Goal: Information Seeking & Learning: Learn about a topic

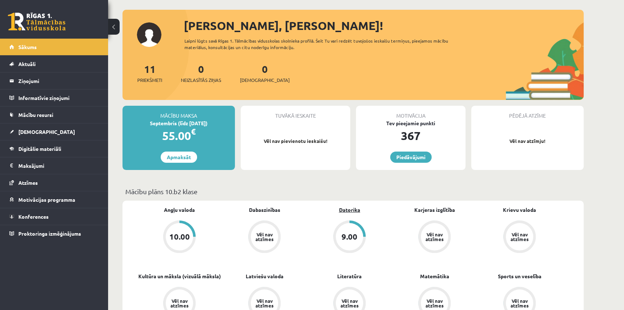
scroll to position [65, 0]
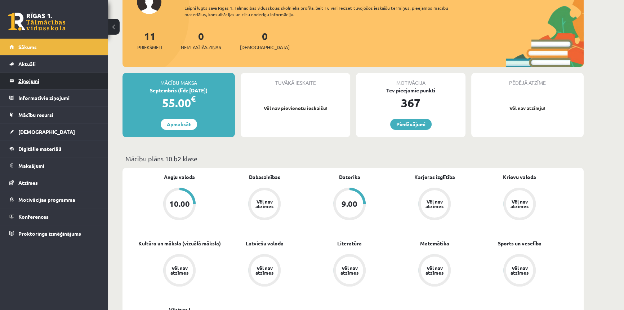
click at [39, 83] on legend "Ziņojumi 0" at bounding box center [58, 80] width 81 height 17
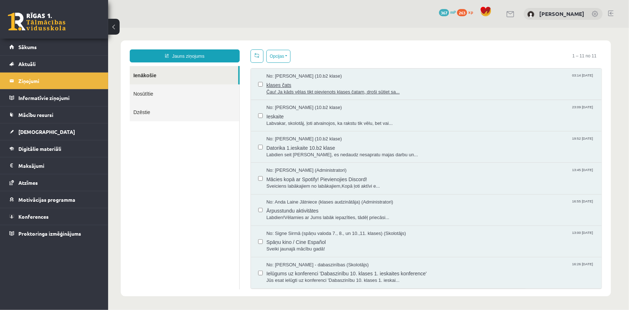
click at [338, 91] on span "Čau! Ja kāds vēlas tikt pievienots klases čatam, droši sūtiet sa..." at bounding box center [430, 91] width 328 height 7
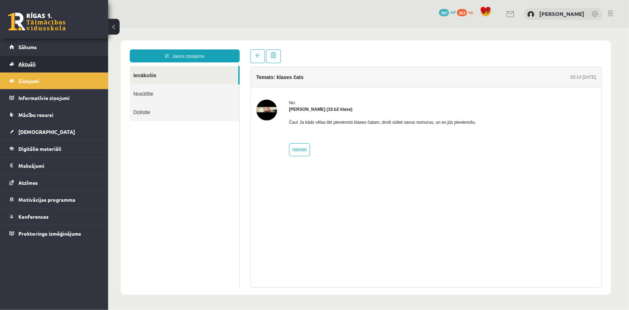
click at [33, 62] on span "Aktuāli" at bounding box center [26, 64] width 17 height 6
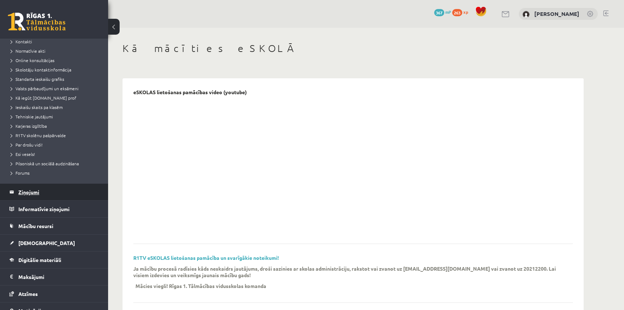
scroll to position [65, 0]
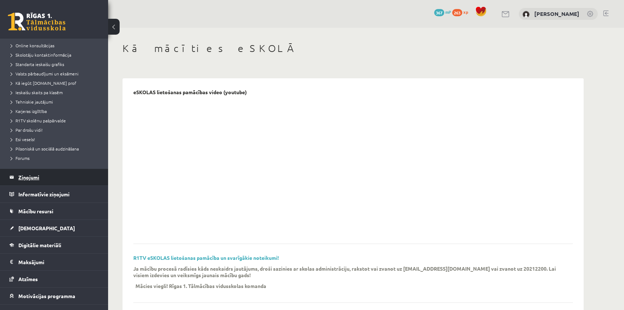
click at [36, 177] on legend "Ziņojumi 0" at bounding box center [58, 177] width 81 height 17
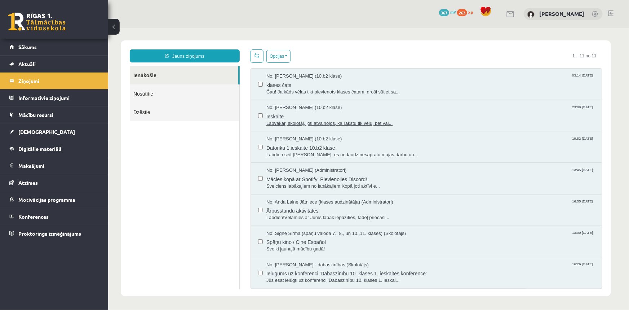
click at [336, 121] on span "Labvakar, skolotāj, ļoti atvainojos, ka rakstu tik vēlu, bet vai..." at bounding box center [430, 123] width 328 height 7
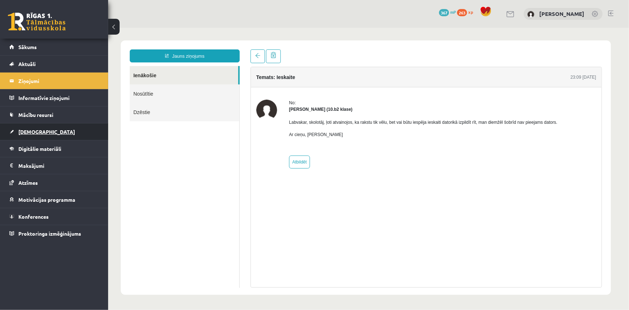
click at [29, 131] on span "[DEMOGRAPHIC_DATA]" at bounding box center [46, 131] width 57 height 6
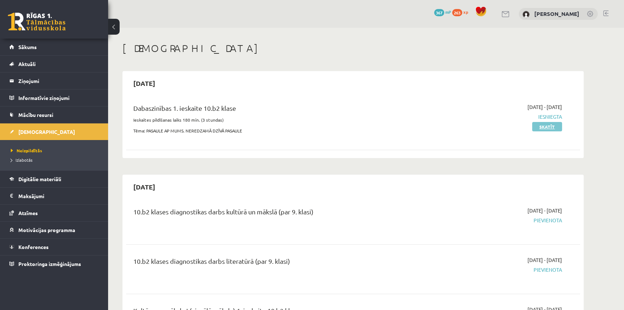
click at [551, 127] on link "Skatīt" at bounding box center [547, 126] width 30 height 9
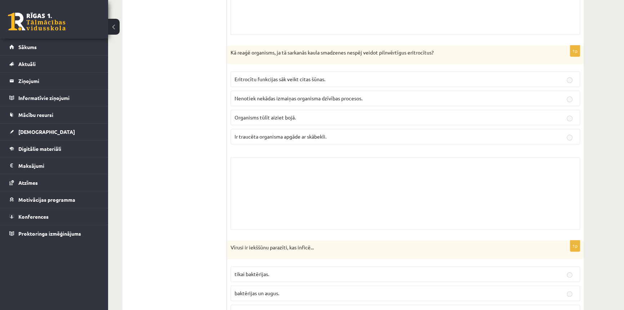
scroll to position [1311, 0]
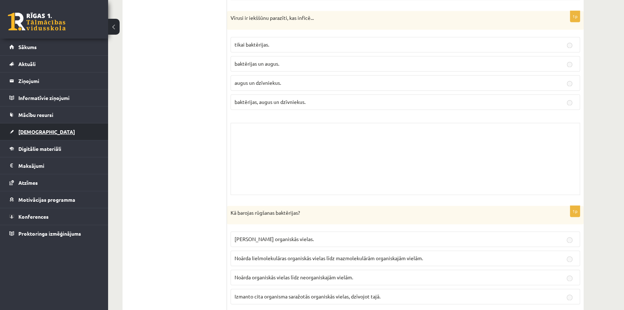
click at [38, 131] on span "[DEMOGRAPHIC_DATA]" at bounding box center [46, 131] width 57 height 6
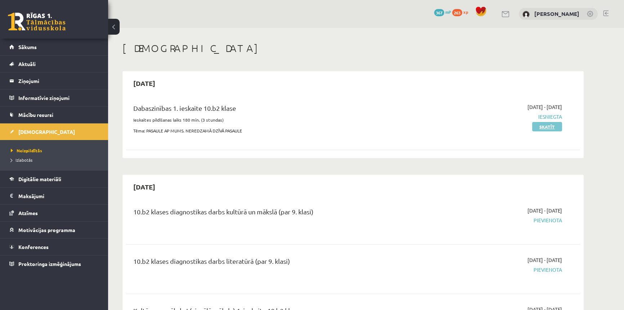
click at [546, 128] on link "Skatīt" at bounding box center [547, 126] width 30 height 9
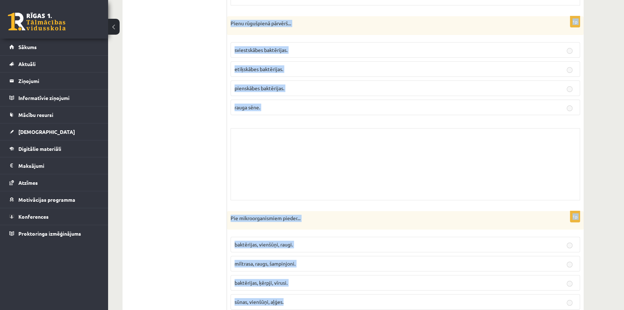
scroll to position [3744, 0]
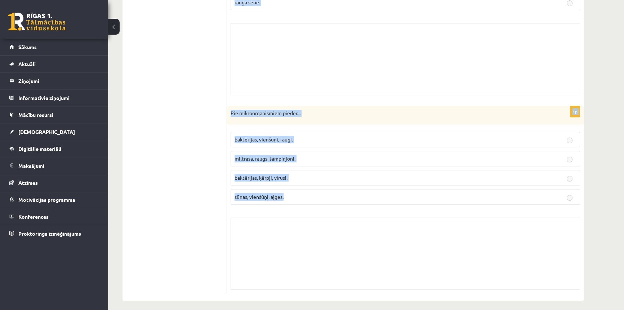
drag, startPoint x: 235, startPoint y: 138, endPoint x: 276, endPoint y: 237, distance: 106.6
copy form "Atbildi uz jautājumiem, izvēloties pareizo atbildi! Katram jautājumam ir tikai …"
click at [285, 66] on div "Skolotāja pielikums" at bounding box center [406, 59] width 350 height 72
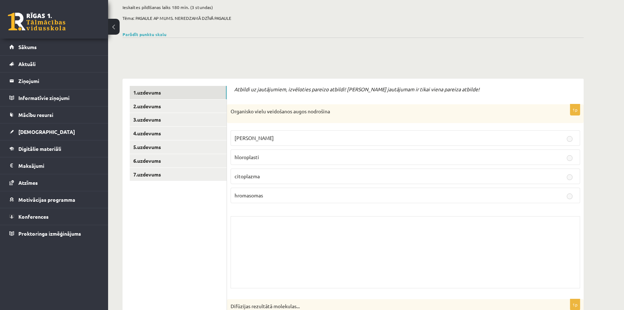
scroll to position [0, 0]
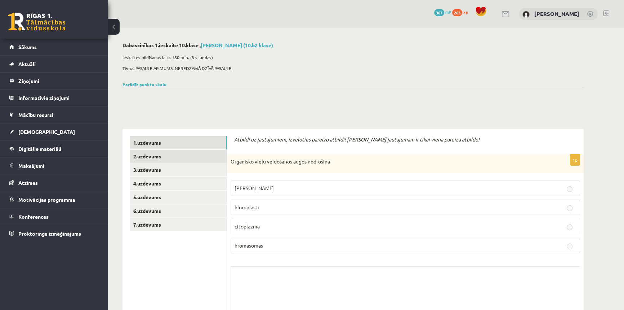
click at [158, 156] on link "2.uzdevums" at bounding box center [178, 156] width 97 height 13
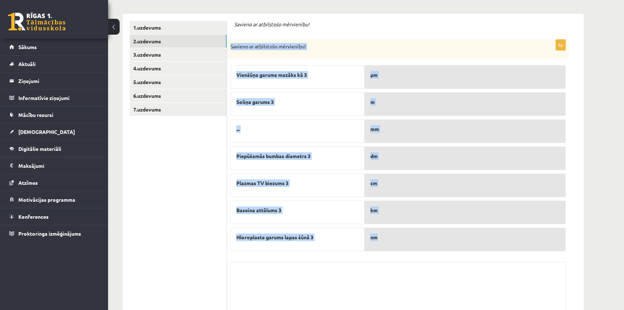
scroll to position [164, 0]
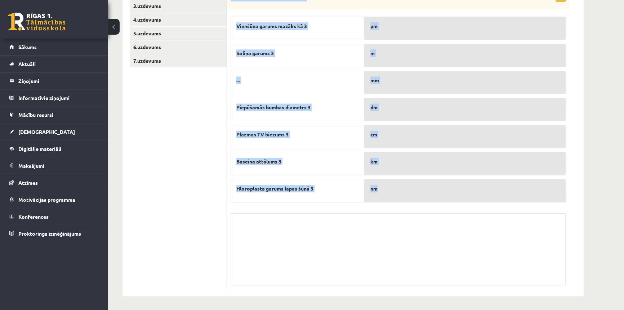
drag, startPoint x: 230, startPoint y: 160, endPoint x: 370, endPoint y: 281, distance: 184.5
click at [390, 309] on div "Dabaszinības 1.ieskaite 10.klase , Ingus Riciks (10.b2 klase) Ieskaites pildīša…" at bounding box center [353, 87] width 490 height 446
copy div "Savieno ar atbilstošo mērvienību! Vienšūņa garums mazāks kā 3 Soliņa garums 3 .…"
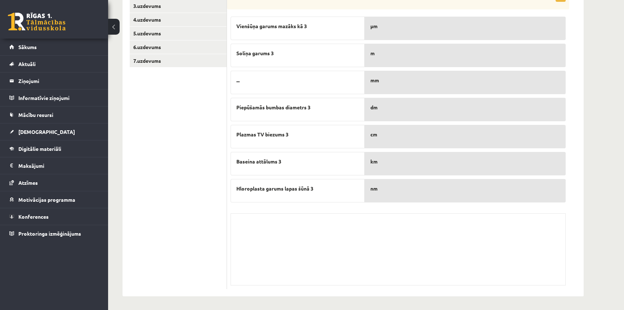
click at [469, 136] on p "cm" at bounding box center [466, 134] width 190 height 8
click at [158, 9] on link "3.uzdevums" at bounding box center [178, 5] width 97 height 13
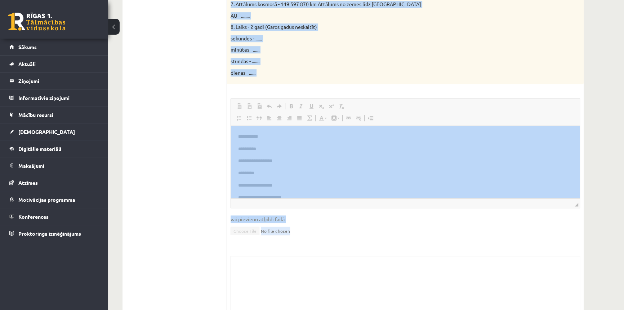
scroll to position [449, 0]
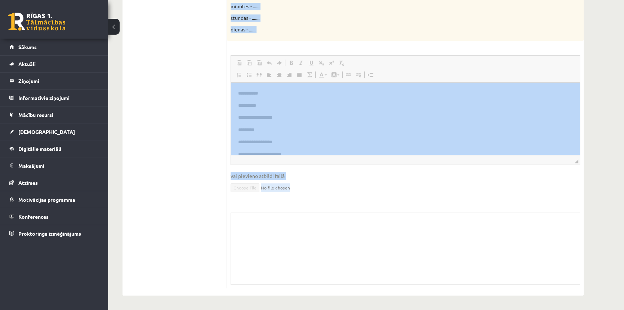
drag, startPoint x: 235, startPoint y: 6, endPoint x: 318, endPoint y: 313, distance: 318.3
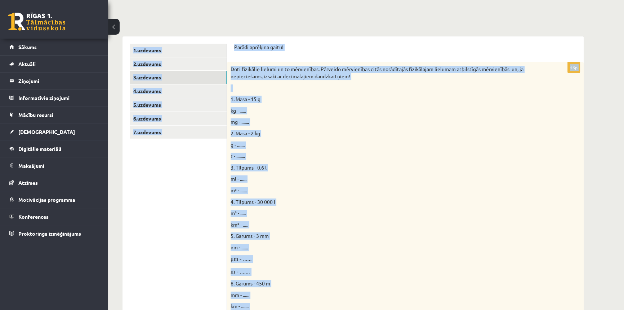
scroll to position [0, 0]
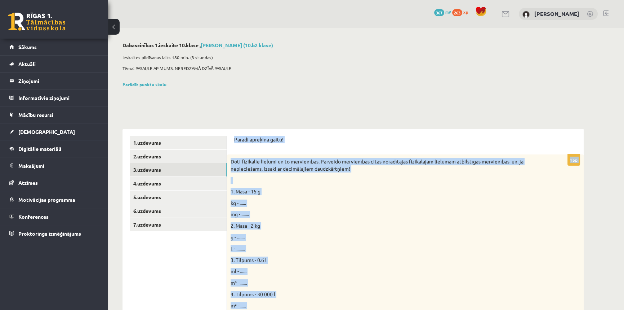
drag, startPoint x: 261, startPoint y: 68, endPoint x: 234, endPoint y: 129, distance: 66.9
copy form "Parādi aprēķina gaitu! 16p Doti fizikālie lielumi un to mērvienības. Pārveido m…"
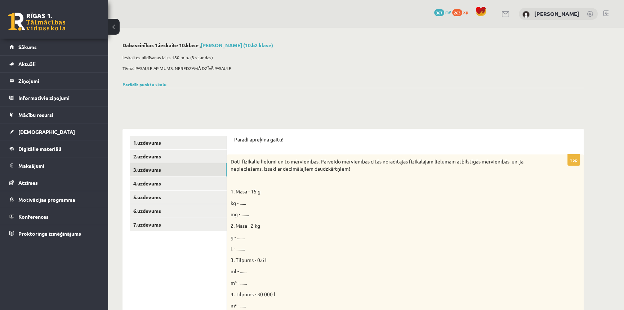
click at [318, 95] on div at bounding box center [353, 96] width 461 height 17
click at [147, 182] on link "4.uzdevums" at bounding box center [178, 183] width 97 height 13
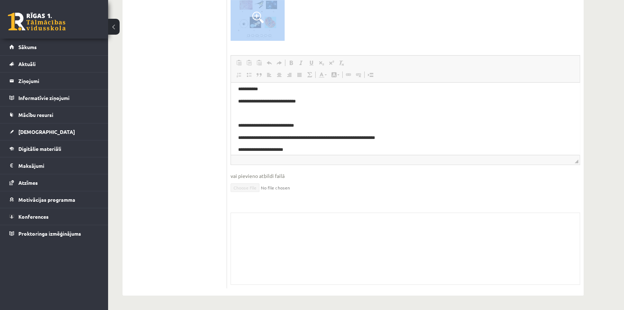
scroll to position [18, 0]
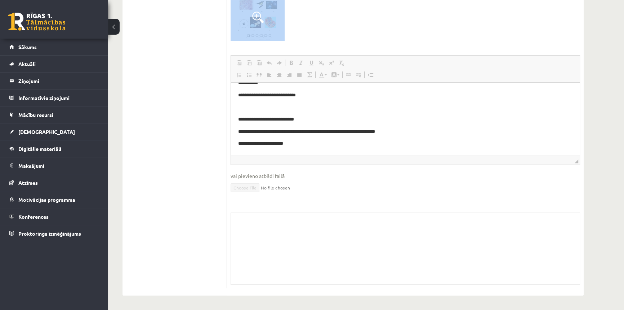
drag, startPoint x: 465, startPoint y: 221, endPoint x: 274, endPoint y: 143, distance: 206.0
click at [363, 38] on div at bounding box center [406, 20] width 350 height 41
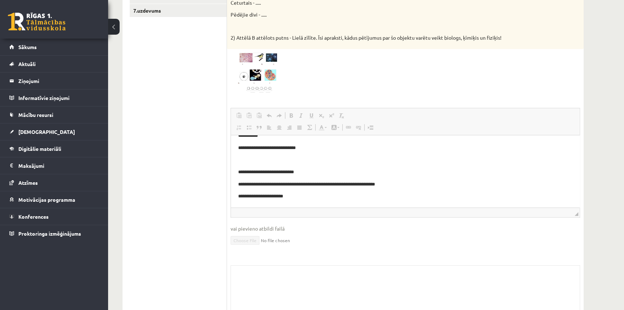
scroll to position [201, 0]
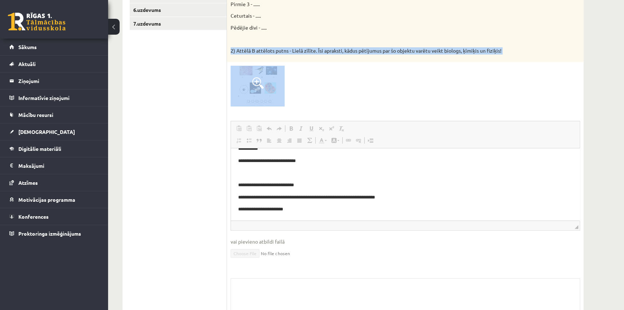
drag, startPoint x: 519, startPoint y: 42, endPoint x: 508, endPoint y: 66, distance: 26.4
click at [508, 66] on div "**********" at bounding box center [405, 153] width 357 height 400
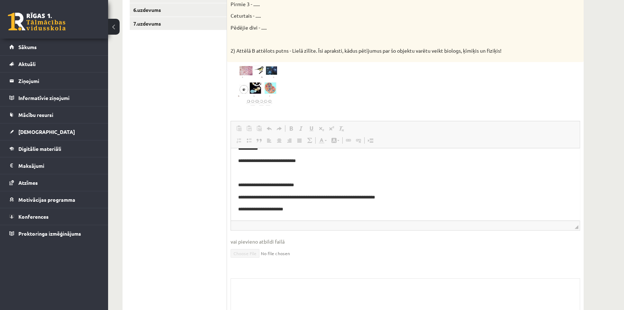
click at [504, 80] on div at bounding box center [406, 86] width 350 height 41
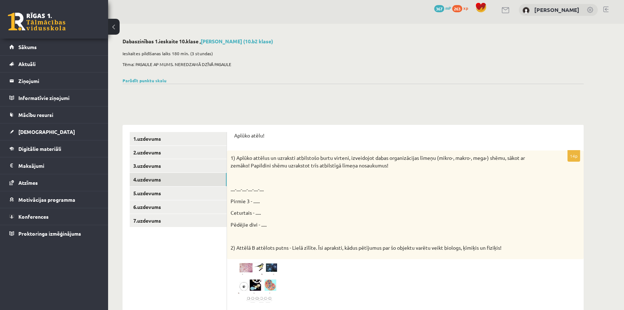
scroll to position [0, 0]
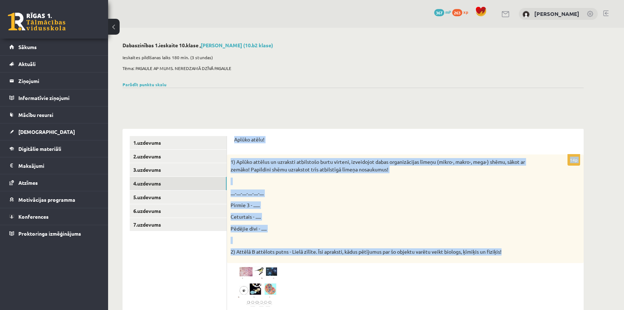
drag, startPoint x: 235, startPoint y: 138, endPoint x: 508, endPoint y: 252, distance: 295.9
copy form "Aplūko atēlu! 14p 1) Aplūko attēlus un uzraksti atbilstošo burtu virteni, izvei…"
click at [430, 188] on div "1) Aplūko attēlus un uzraksti atbilstošo burtu virteni, izveidojot dabas organi…" at bounding box center [405, 208] width 357 height 109
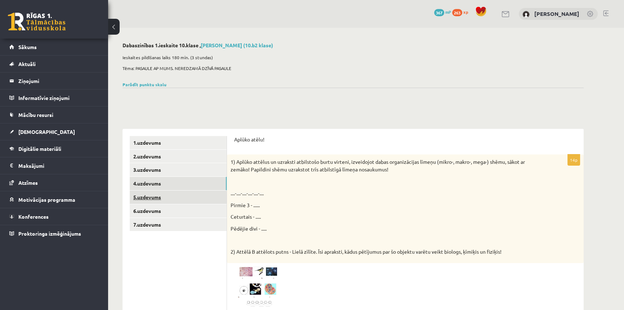
click at [153, 195] on link "5.uzdevums" at bounding box center [178, 196] width 97 height 13
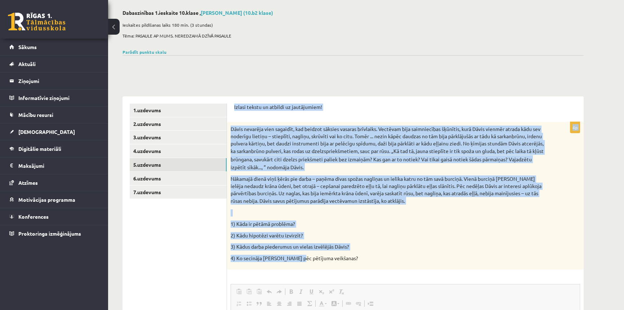
scroll to position [32, 0]
drag, startPoint x: 235, startPoint y: 141, endPoint x: 343, endPoint y: 277, distance: 174.0
click at [343, 277] on form "Izlasi tekstu un atbildi uz jautājumiem! 4p Dāvis nevarēja vien sagaidīt, kad b…" at bounding box center [405, 309] width 342 height 413
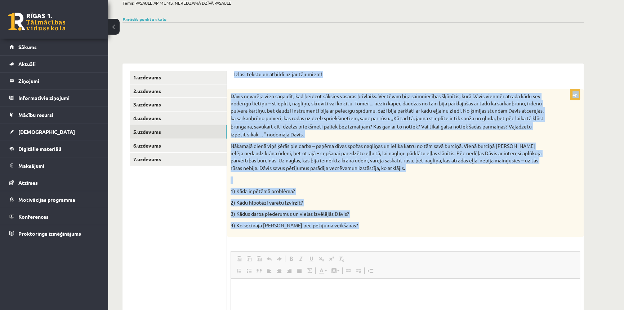
copy form "Izlasi tekstu un atbildi uz jautājumiem! 4p Dāvis nevarēja vien sagaidīt, kad b…"
click at [408, 195] on div "Dāvis nevarēja vien sagaidīt, kad beidzot sāksies vasaras brīvlaiks. Vectēvam b…" at bounding box center [405, 162] width 357 height 147
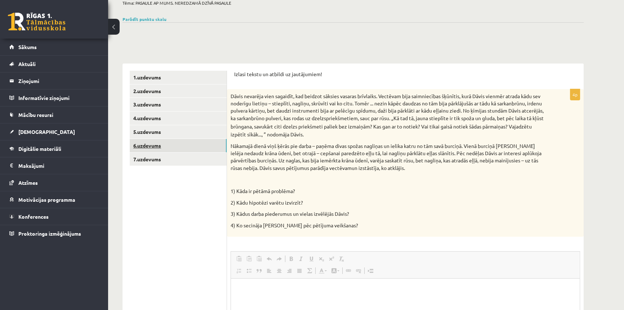
click at [150, 147] on link "6.uzdevums" at bounding box center [178, 145] width 97 height 13
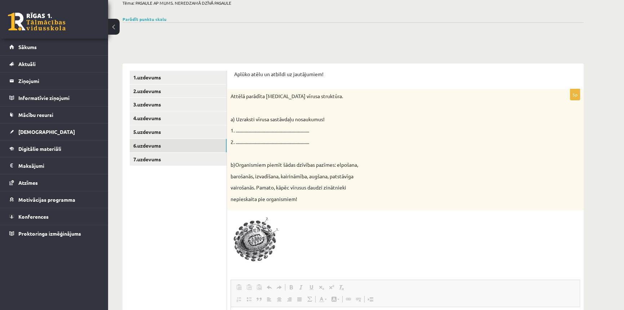
scroll to position [0, 0]
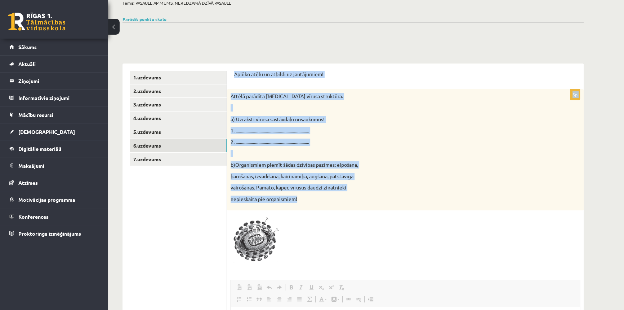
drag, startPoint x: 235, startPoint y: 75, endPoint x: 308, endPoint y: 203, distance: 147.1
click at [308, 203] on form "Aplūko atēlu un atbildi uz jautājumiem! 5p Attēlā parādīta HIV vīrusa struktūra…" at bounding box center [405, 292] width 342 height 442
copy form "Aplūko atēlu un atbildi uz jautājumiem! 5p Attēlā parādīta HIV vīrusa struktūra…"
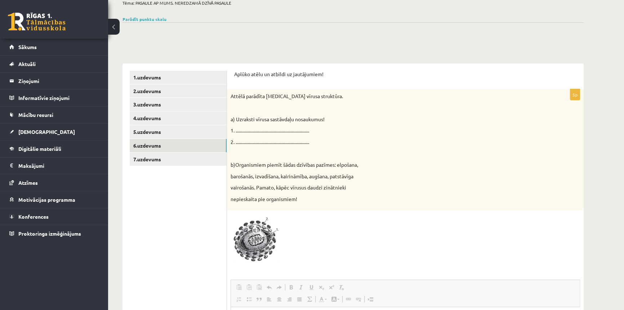
click at [336, 231] on div at bounding box center [406, 239] width 350 height 51
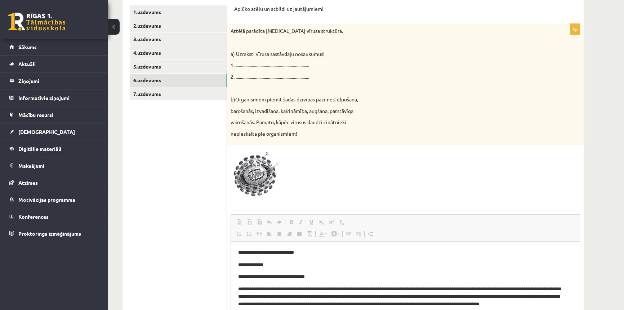
scroll to position [131, 0]
click at [274, 173] on img at bounding box center [258, 173] width 54 height 51
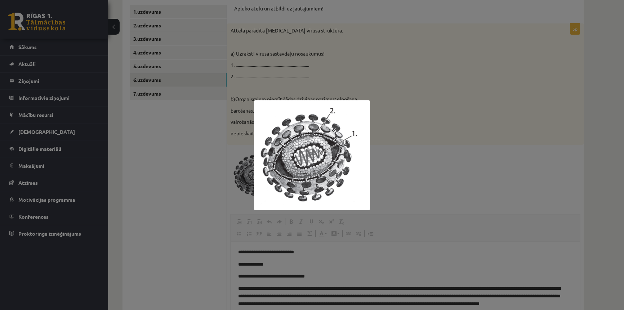
click at [436, 104] on div at bounding box center [312, 155] width 624 height 310
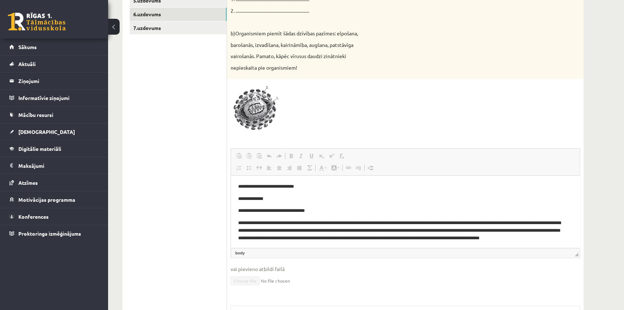
scroll to position [1, 0]
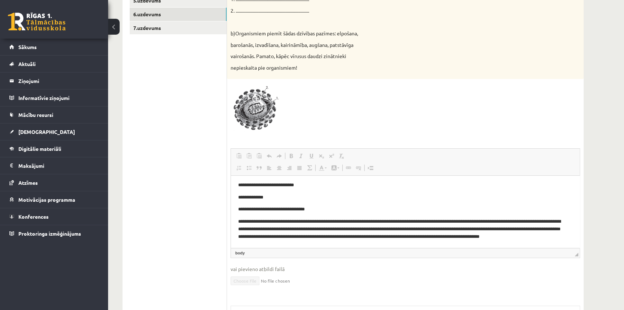
click at [238, 184] on html "**********" at bounding box center [405, 214] width 349 height 81
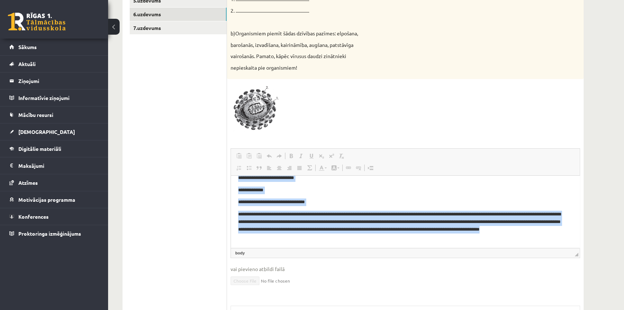
drag, startPoint x: 236, startPoint y: 186, endPoint x: 318, endPoint y: 244, distance: 100.8
click at [318, 244] on html "**********" at bounding box center [405, 207] width 349 height 81
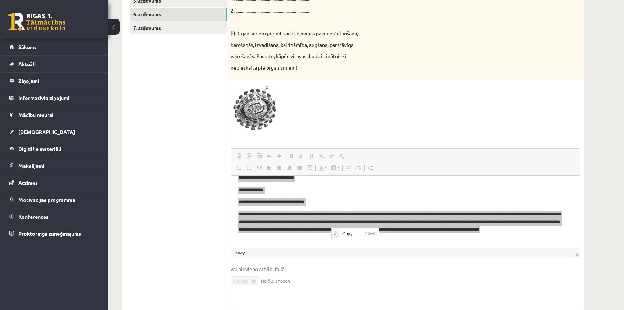
scroll to position [0, 0]
click at [360, 234] on span "Copy" at bounding box center [352, 233] width 22 height 10
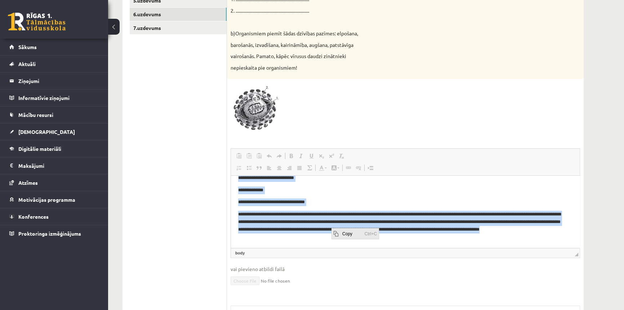
copy body "**********"
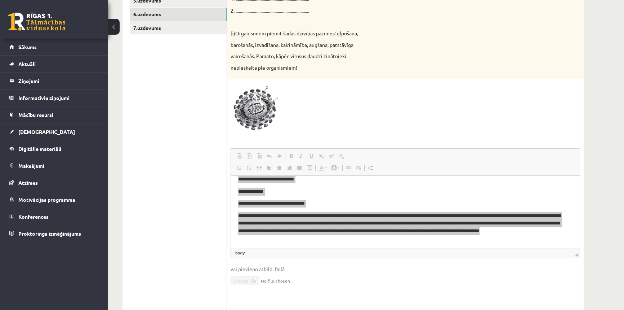
click at [411, 80] on div "5p Attēlā parādīta HIV vīrusa struktūra. a) Uzraksti vīrusa sastāvdaļu nosaukum…" at bounding box center [405, 169] width 357 height 423
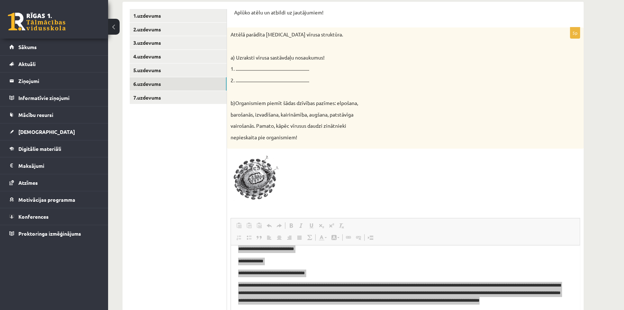
scroll to position [65, 0]
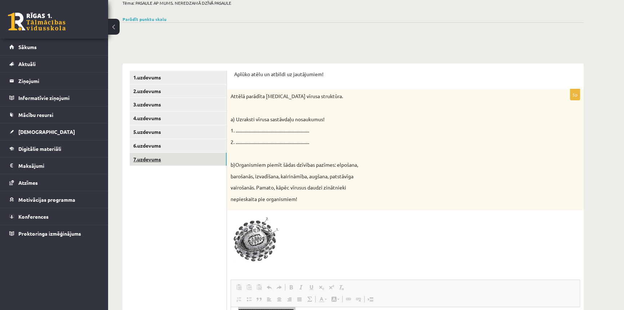
click at [141, 158] on link "7.uzdevums" at bounding box center [178, 158] width 97 height 13
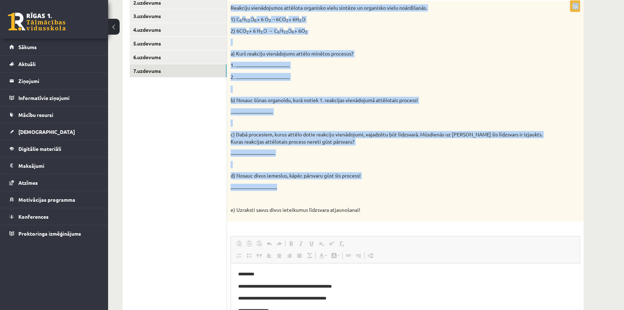
scroll to position [164, 0]
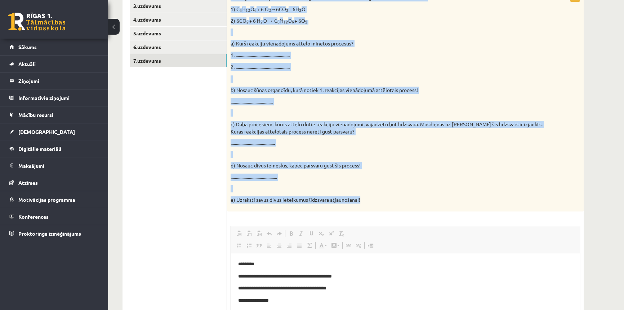
drag, startPoint x: 235, startPoint y: 75, endPoint x: 371, endPoint y: 208, distance: 190.2
click at [371, 208] on form "Pildi uzmanīgi! 7p Reakciju vienādojumos attēlota organisko vielu sintēze un or…" at bounding box center [405, 215] width 342 height 486
copy form "Pildi uzmanīgi! 7p Reakciju vienādojumos attēlota organisko vielu sintēze un or…"
click at [491, 63] on p "2. ................................................. ." at bounding box center [388, 67] width 314 height 8
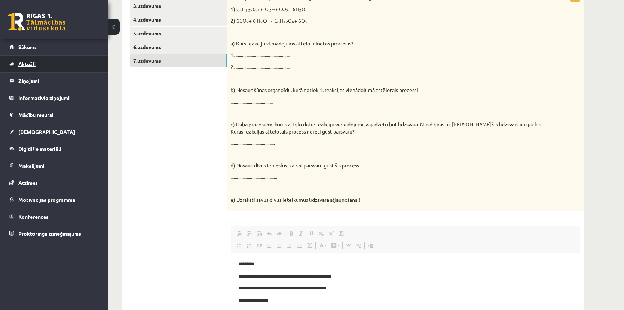
click at [28, 65] on span "Aktuāli" at bounding box center [26, 64] width 17 height 6
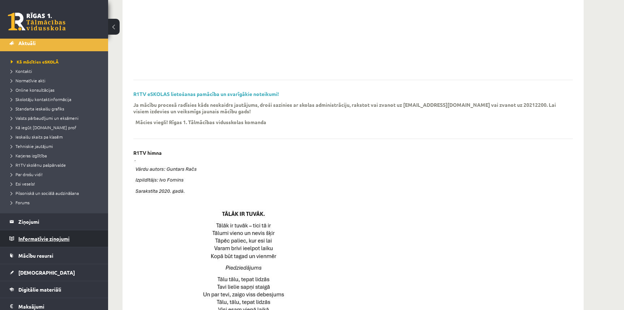
scroll to position [32, 0]
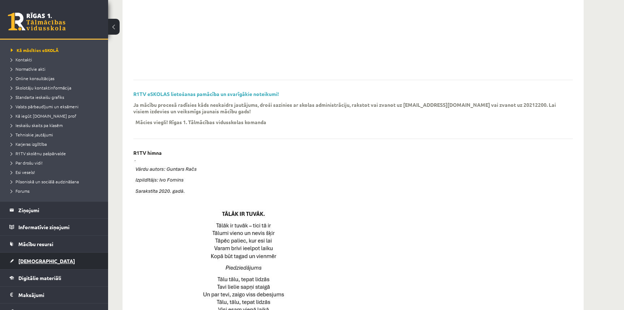
click at [41, 260] on link "[DEMOGRAPHIC_DATA]" at bounding box center [54, 260] width 90 height 17
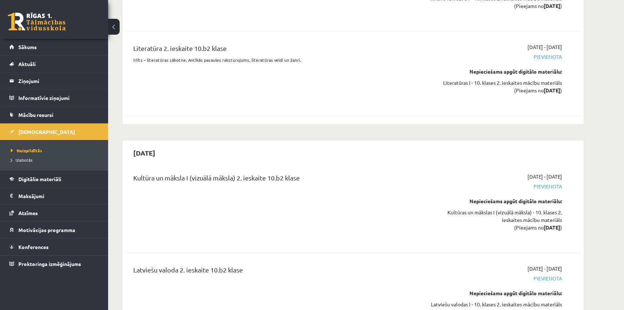
scroll to position [2032, 0]
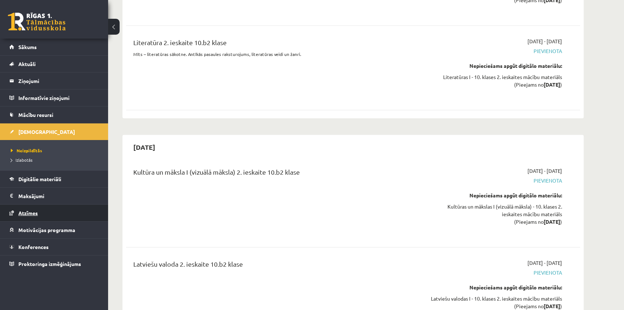
click at [36, 213] on span "Atzīmes" at bounding box center [27, 212] width 19 height 6
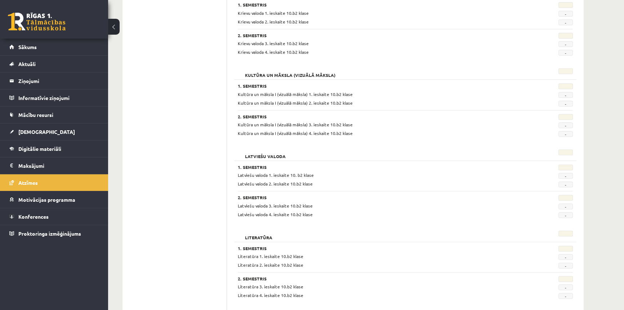
scroll to position [79, 0]
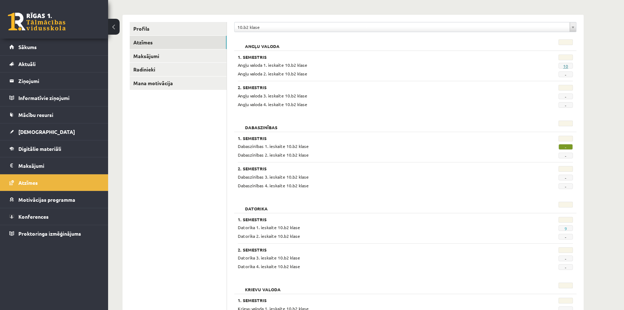
click at [567, 66] on link "10" at bounding box center [565, 66] width 5 height 6
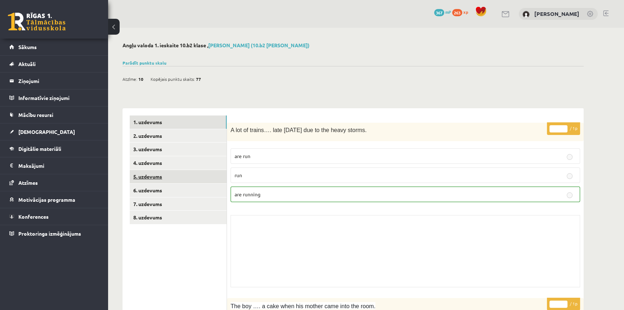
click at [151, 176] on link "5. uzdevums" at bounding box center [178, 176] width 97 height 13
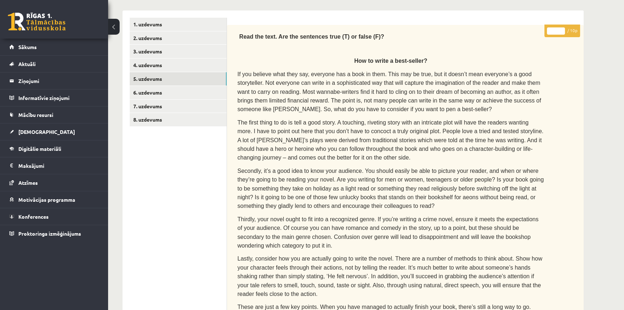
scroll to position [98, 0]
click at [148, 93] on link "6. uzdevums" at bounding box center [178, 91] width 97 height 13
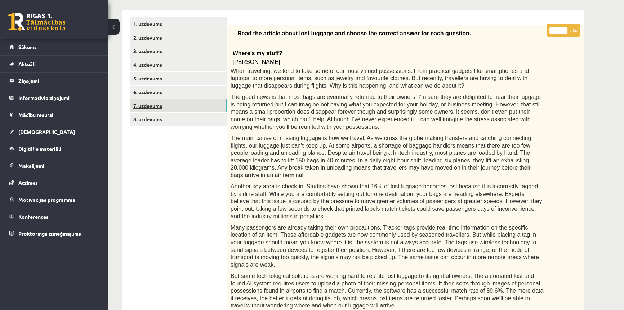
click at [156, 105] on link "7. uzdevums" at bounding box center [178, 105] width 97 height 13
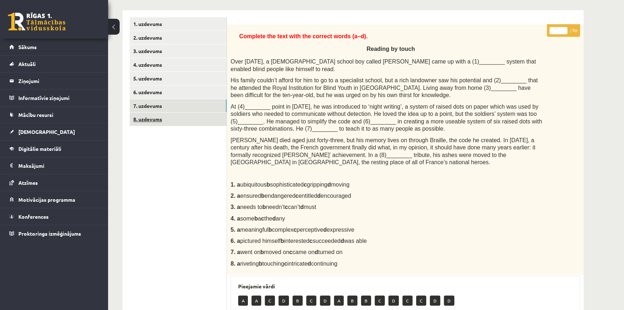
click at [160, 120] on link "8. uzdevums" at bounding box center [178, 118] width 97 height 13
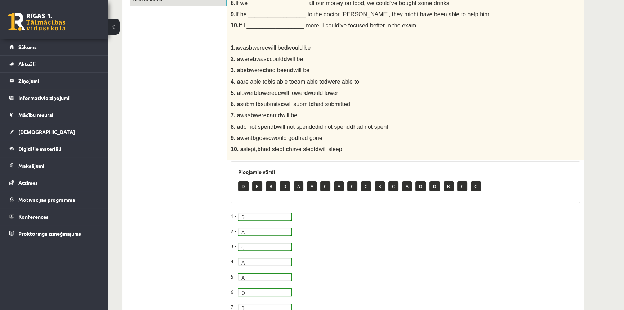
scroll to position [65, 0]
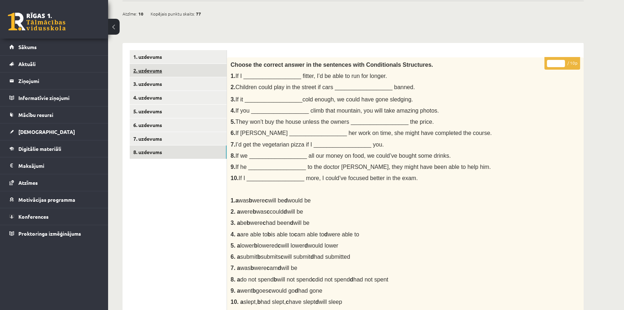
click at [155, 72] on link "2. uzdevums" at bounding box center [178, 70] width 97 height 13
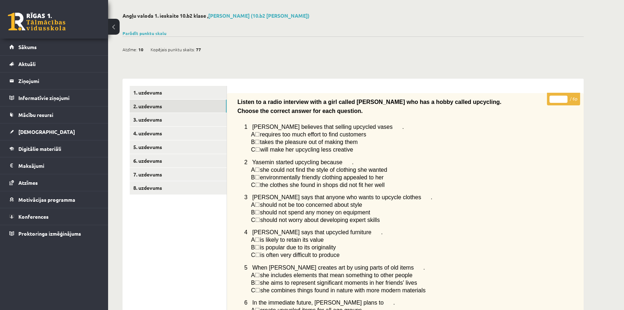
scroll to position [0, 0]
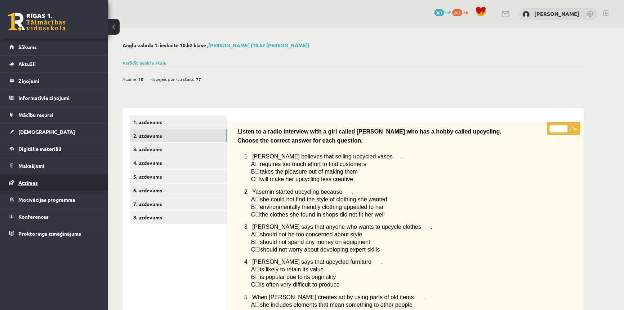
click at [32, 182] on span "Atzīmes" at bounding box center [27, 182] width 19 height 6
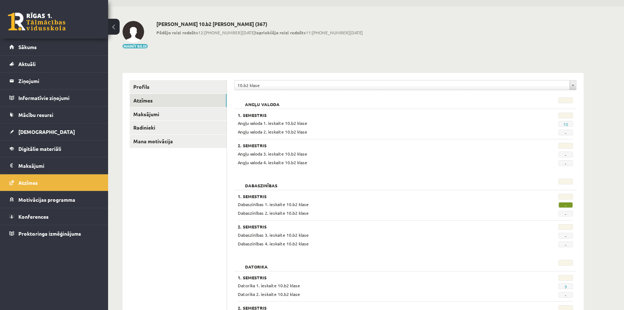
scroll to position [32, 0]
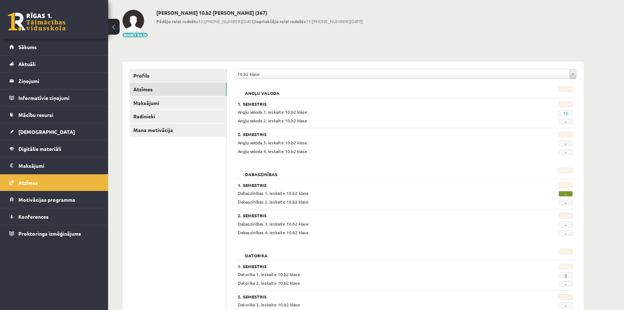
click at [566, 274] on link "9" at bounding box center [566, 275] width 3 height 6
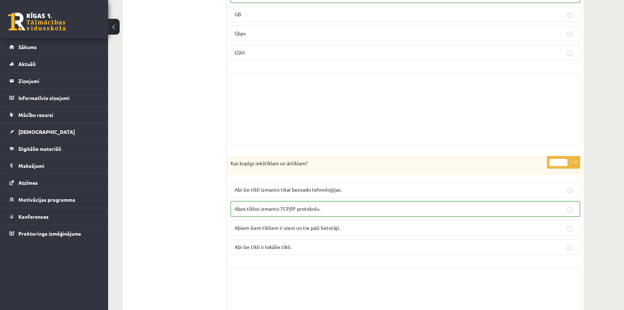
scroll to position [235, 0]
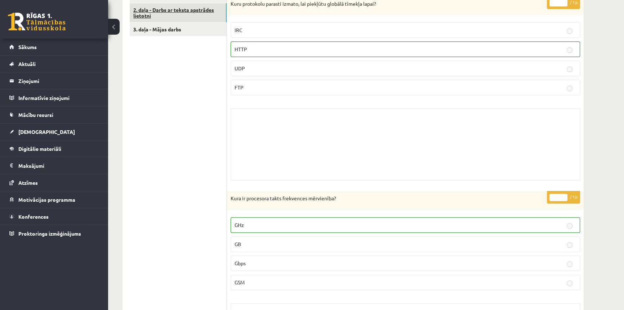
click at [182, 9] on link "2. daļa - Darbs ar teksta apstrādes lietotni" at bounding box center [178, 12] width 97 height 19
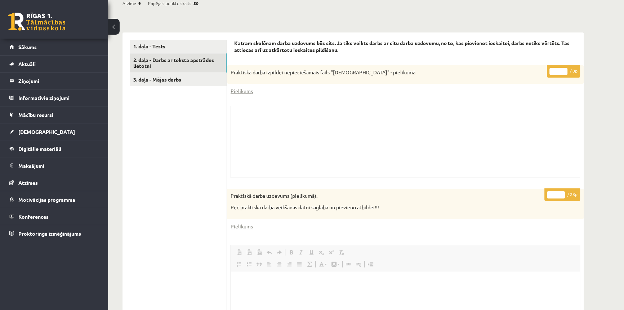
scroll to position [0, 0]
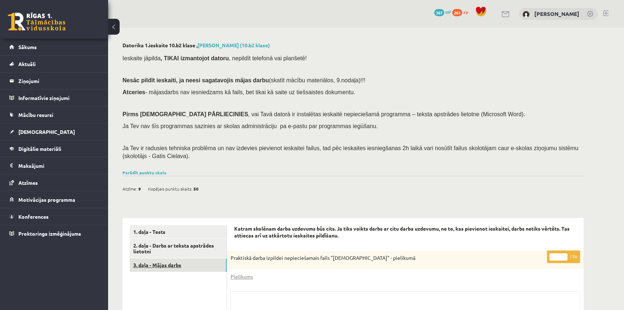
click at [154, 265] on link "3. daļa - Mājas darbs" at bounding box center [178, 264] width 97 height 13
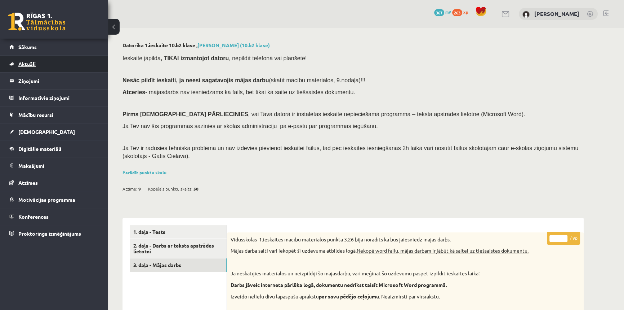
click at [31, 64] on span "Aktuāli" at bounding box center [26, 64] width 17 height 6
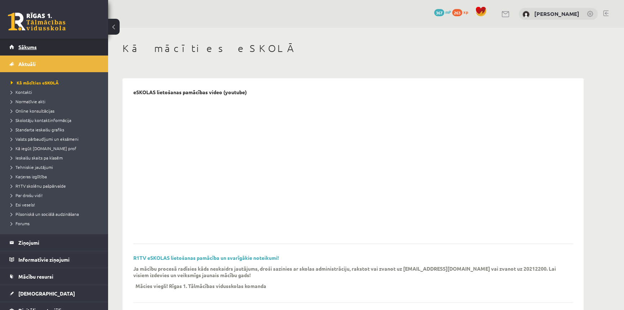
click at [23, 47] on span "Sākums" at bounding box center [27, 47] width 18 height 6
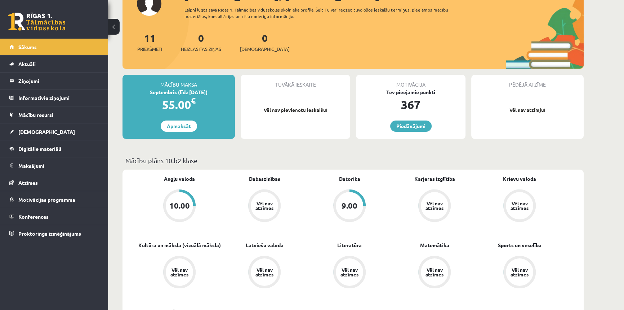
scroll to position [65, 0]
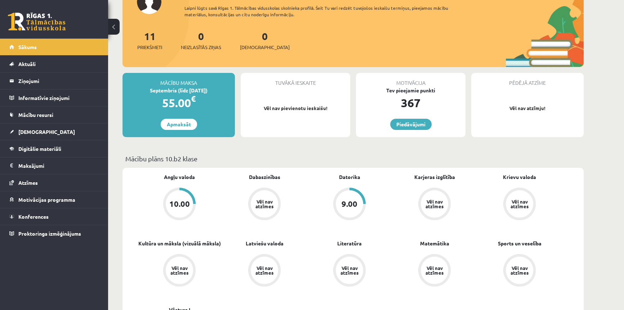
click at [428, 210] on div "Vēl nav atzīmes" at bounding box center [434, 203] width 27 height 27
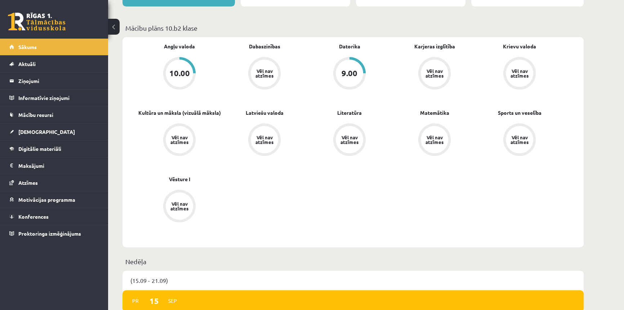
scroll to position [328, 0]
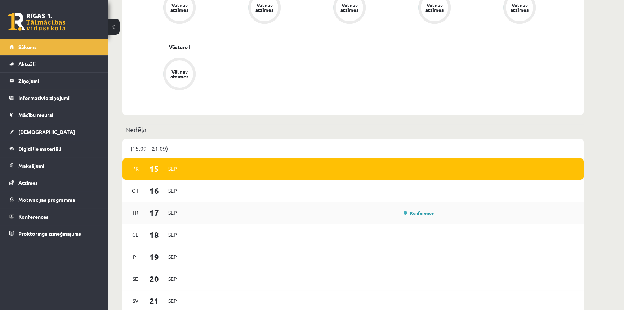
click at [194, 213] on div "Konference" at bounding box center [311, 213] width 251 height 8
click at [425, 216] on div "Konference" at bounding box center [418, 212] width 36 height 7
click at [425, 208] on div "[DATE] Konference" at bounding box center [353, 213] width 461 height 22
click at [422, 211] on link "Konference" at bounding box center [419, 213] width 30 height 6
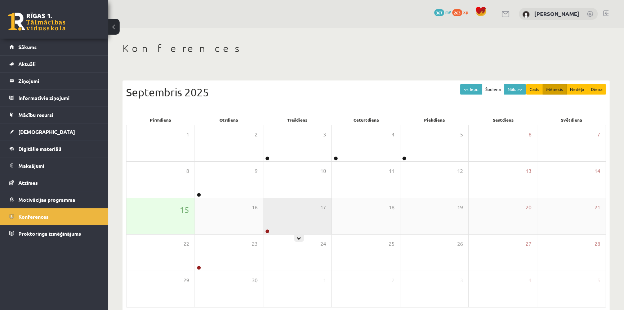
drag, startPoint x: 269, startPoint y: 218, endPoint x: 269, endPoint y: 230, distance: 11.9
click at [269, 220] on div "17" at bounding box center [298, 216] width 68 height 36
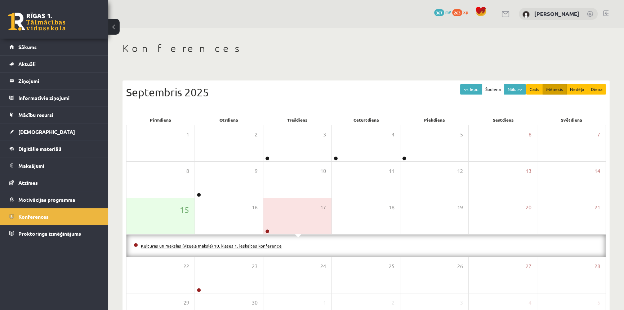
click at [260, 245] on link "Kultūras un mākslas (vizuālā māksla) 10. klases 1. ieskaites konference" at bounding box center [211, 246] width 141 height 6
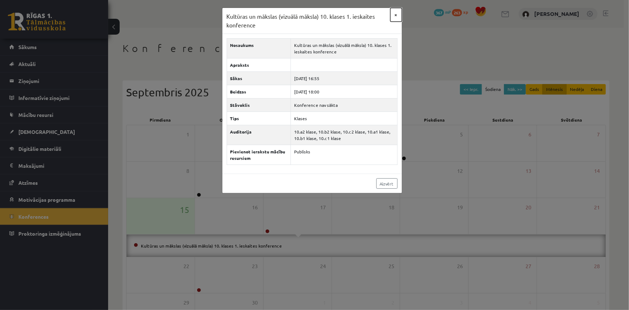
click at [396, 12] on button "×" at bounding box center [396, 15] width 12 height 14
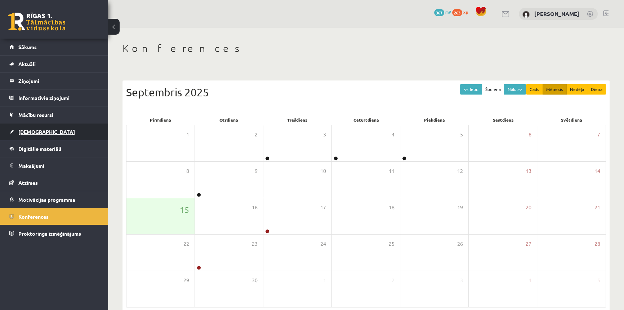
click at [27, 131] on span "[DEMOGRAPHIC_DATA]" at bounding box center [46, 131] width 57 height 6
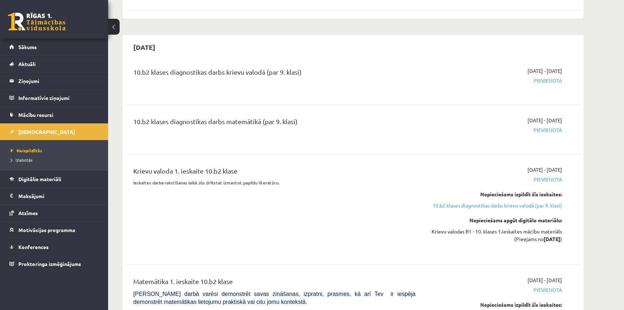
scroll to position [426, 0]
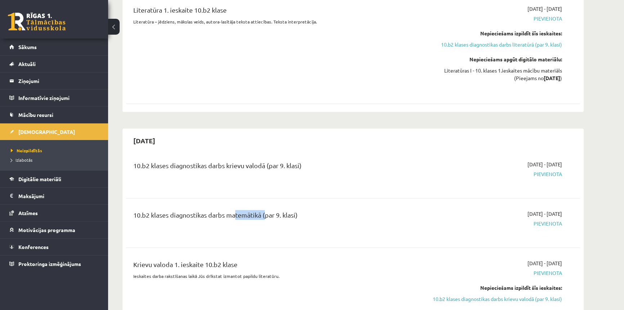
drag, startPoint x: 234, startPoint y: 216, endPoint x: 273, endPoint y: 180, distance: 53.6
click at [282, 161] on div "10.b2 klases diagnostikas darbs krievu valodā (par 9. klasi)" at bounding box center [274, 166] width 282 height 13
drag, startPoint x: 251, startPoint y: 217, endPoint x: 295, endPoint y: 205, distance: 45.7
click at [295, 205] on div "10.b2 klases diagnostikas darbs matemātikā (par 9. klasi) [DATE] - [DATE] [GEOG…" at bounding box center [353, 223] width 454 height 40
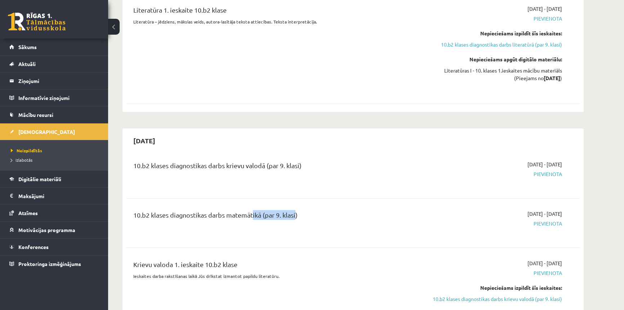
click at [295, 205] on div "10.b2 klases diagnostikas darbs matemātikā (par 9. klasi) [DATE] - [DATE] [GEOG…" at bounding box center [353, 223] width 454 height 40
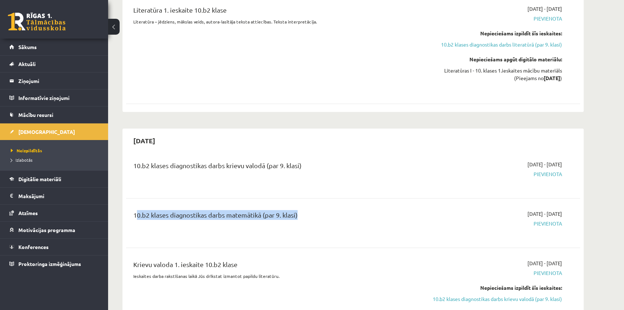
click at [300, 205] on div "10.b2 klases diagnostikas darbs matemātikā (par 9. klasi) [DATE] - [DATE] [GEOG…" at bounding box center [353, 223] width 454 height 40
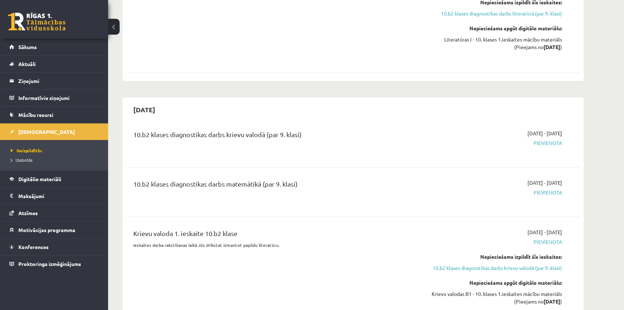
scroll to position [557, 0]
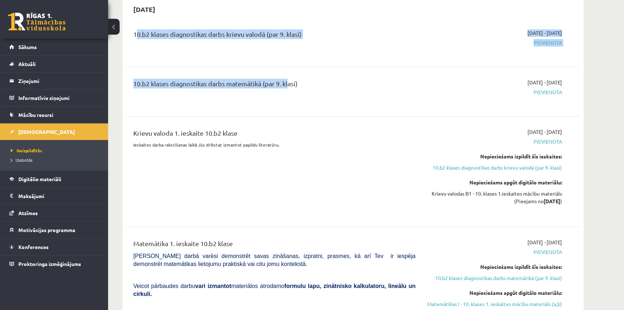
drag, startPoint x: 273, startPoint y: 60, endPoint x: 121, endPoint y: 35, distance: 154.3
click at [161, 40] on div "10.b2 klases diagnostikas darbs krievu valodā (par 9. klasi)" at bounding box center [274, 35] width 282 height 13
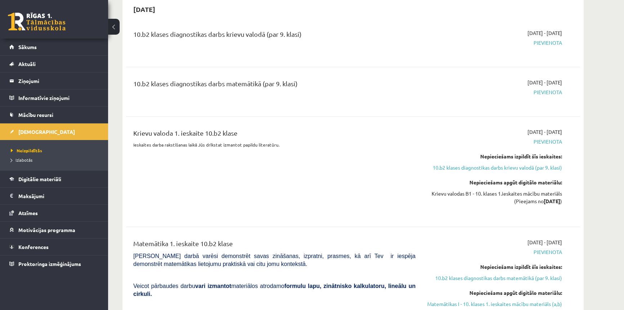
drag, startPoint x: 206, startPoint y: 33, endPoint x: 318, endPoint y: 43, distance: 112.2
click at [318, 43] on div "10.b2 klases diagnostikas darbs krievu valodā (par 9. klasi)" at bounding box center [274, 42] width 293 height 26
click at [281, 79] on div "10.b2 klases diagnostikas darbs matemātikā (par 9. klasi)" at bounding box center [274, 85] width 282 height 13
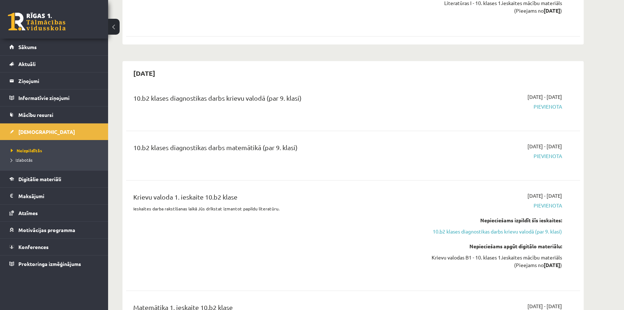
scroll to position [491, 0]
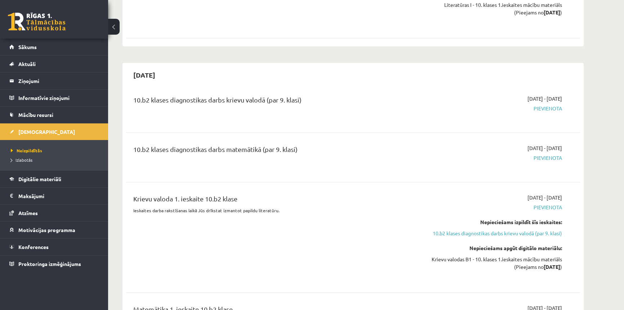
drag, startPoint x: 125, startPoint y: 147, endPoint x: 363, endPoint y: 142, distance: 238.7
click at [363, 142] on div "10.b2 klases diagnostikas darbs matemātikā (par 9. klasi) 2025-10-01 - 2025-10-…" at bounding box center [353, 157] width 454 height 40
click at [553, 157] on span "Pievienota" at bounding box center [494, 158] width 136 height 8
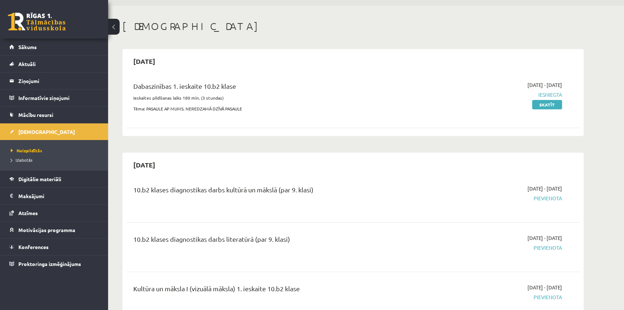
scroll to position [32, 0]
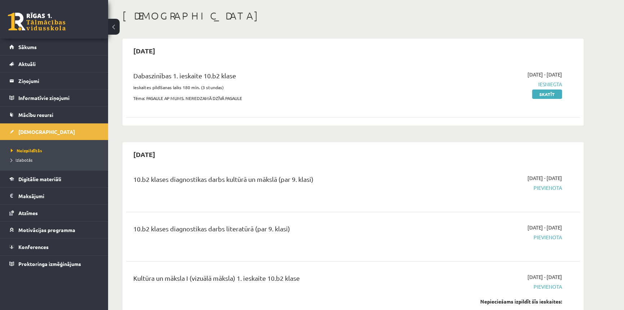
click at [528, 179] on span "2025-09-16 - 2025-09-30" at bounding box center [545, 178] width 35 height 8
drag, startPoint x: 211, startPoint y: 180, endPoint x: 306, endPoint y: 180, distance: 94.4
click at [306, 180] on div "10.b2 klases diagnostikas darbs kultūrā un mākslā (par 9. klasi)" at bounding box center [274, 180] width 282 height 13
drag, startPoint x: 230, startPoint y: 231, endPoint x: 126, endPoint y: 228, distance: 103.8
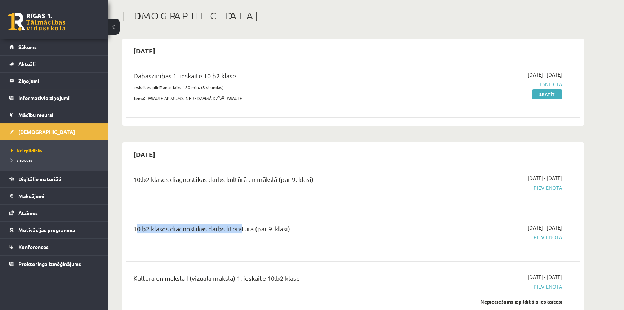
click at [126, 228] on div "10.b2 klases diagnostikas darbs literatūrā (par 9. klasi) 2025-09-16 - 2025-09-…" at bounding box center [353, 236] width 454 height 40
drag, startPoint x: 240, startPoint y: 229, endPoint x: 273, endPoint y: 229, distance: 32.1
click at [267, 229] on div "10.b2 klases diagnostikas darbs literatūrā (par 9. klasi)" at bounding box center [274, 229] width 282 height 13
click at [386, 224] on div "10.b2 klases diagnostikas darbs literatūrā (par 9. klasi)" at bounding box center [274, 229] width 282 height 13
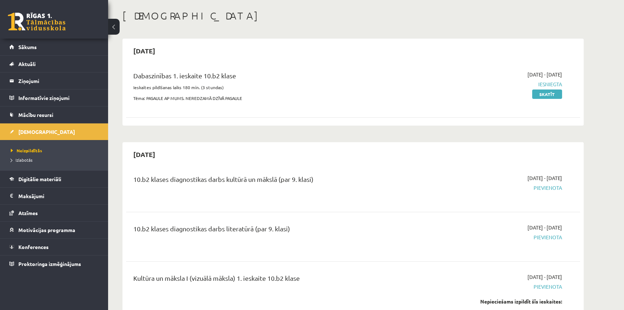
drag, startPoint x: 538, startPoint y: 231, endPoint x: 611, endPoint y: 234, distance: 72.9
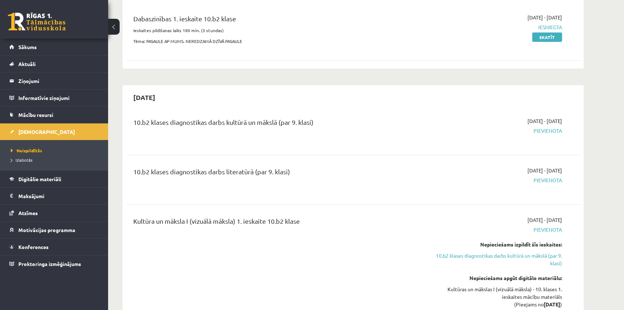
scroll to position [98, 0]
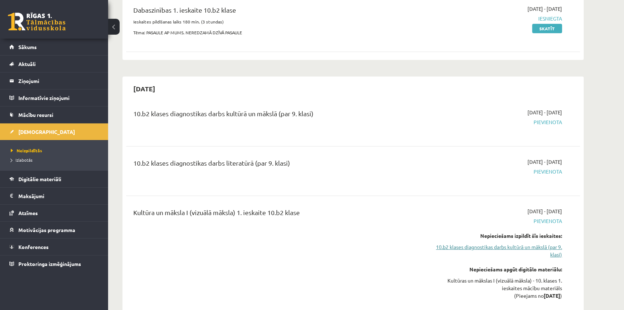
click at [431, 252] on link "10.b2 klases diagnostikas darbs kultūrā un mākslā (par 9. klasi)" at bounding box center [494, 250] width 136 height 15
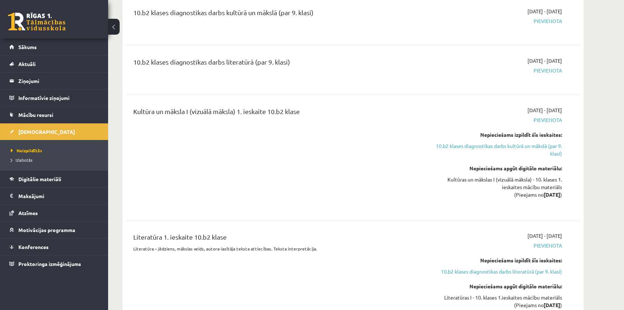
click at [344, 219] on div "10.b2 klases diagnostikas darbs kultūrā un mākslā (par 9. klasi) 2025-09-16 - 2…" at bounding box center [353, 167] width 454 height 335
drag, startPoint x: 242, startPoint y: 66, endPoint x: 303, endPoint y: 76, distance: 61.8
click at [303, 76] on div "10.b2 klases diagnostikas darbs literatūrā (par 9. klasi)" at bounding box center [274, 70] width 293 height 26
click at [288, 103] on div "Kultūra un māksla I (vizuālā māksla) 1. ieskaite 10.b2 klase 2025-09-16 - 2025-…" at bounding box center [353, 157] width 454 height 116
click at [272, 112] on div "Kultūra un māksla I (vizuālā māksla) 1. ieskaite 10.b2 klase" at bounding box center [274, 112] width 282 height 13
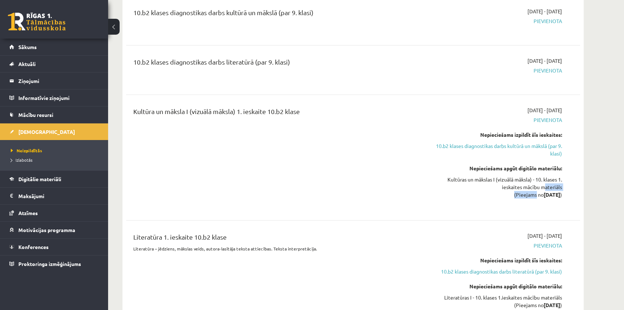
drag, startPoint x: 541, startPoint y: 183, endPoint x: 505, endPoint y: 188, distance: 36.4
click at [509, 189] on div "Kultūras un mākslas I (vizuālā māksla) - 10. klases 1. ieskaites mācību materiā…" at bounding box center [494, 187] width 136 height 23
click at [144, 101] on div "Kultūra un māksla I (vizuālā māksla) 1. ieskaite 10.b2 klase 2025-09-16 - 2025-…" at bounding box center [353, 157] width 454 height 116
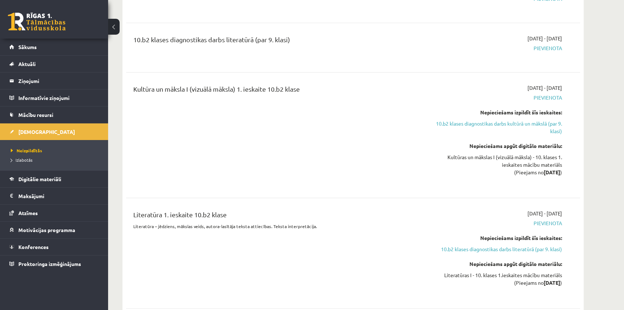
scroll to position [232, 0]
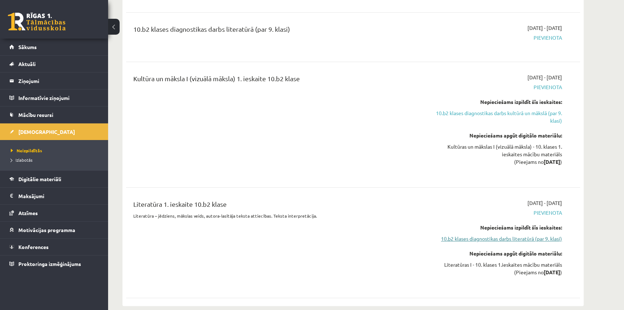
click at [443, 240] on link "10.b2 klases diagnostikas darbs literatūrā (par 9. klasi)" at bounding box center [494, 239] width 136 height 8
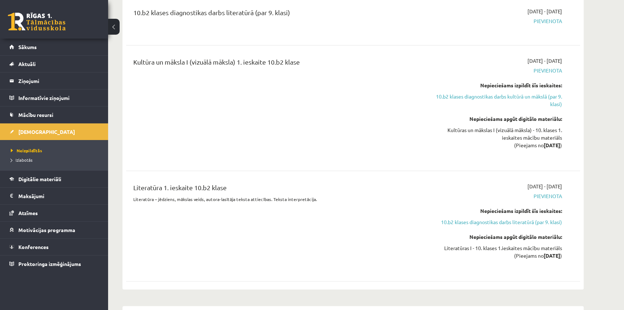
click at [451, 239] on div "Nepieciešams apgūt digitālo materiālu:" at bounding box center [494, 237] width 136 height 8
click at [461, 222] on link "10.b2 klases diagnostikas darbs literatūrā (par 9. klasi)" at bounding box center [494, 222] width 136 height 8
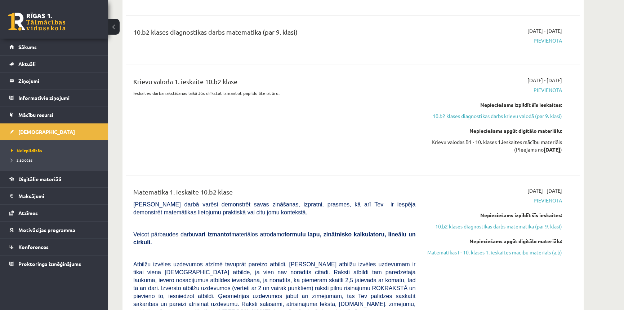
scroll to position [609, 0]
drag, startPoint x: 204, startPoint y: 91, endPoint x: 297, endPoint y: 101, distance: 94.3
click at [297, 101] on div "Krievu valoda 1. ieskaite 10.b2 klase Ieskaites darba rakstīšanas laikā Jūs drī…" at bounding box center [274, 119] width 293 height 87
click at [297, 101] on p at bounding box center [274, 103] width 282 height 6
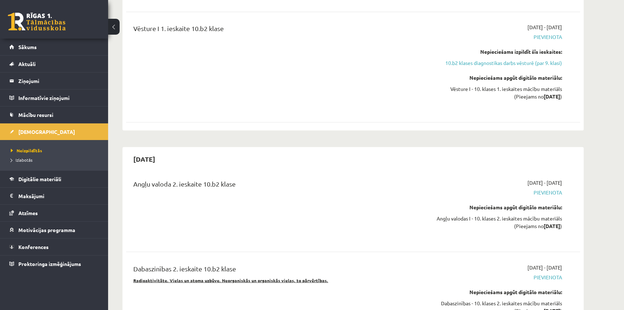
scroll to position [1461, 0]
drag, startPoint x: 545, startPoint y: 209, endPoint x: 568, endPoint y: 211, distance: 23.5
click at [568, 211] on div "Angļu valoda 2. ieskaite 10.b2 klase 2025-11-01 - 2025-11-15 Pievienota Nepieci…" at bounding box center [353, 208] width 440 height 61
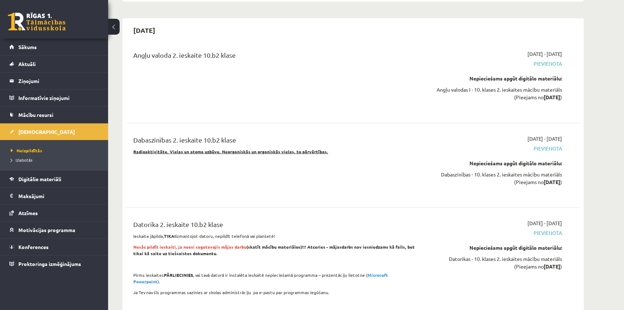
scroll to position [1592, 0]
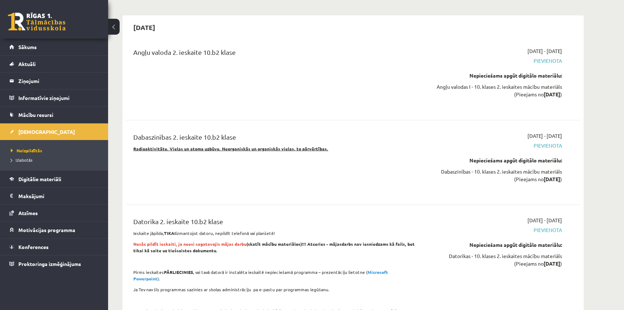
drag, startPoint x: 143, startPoint y: 228, endPoint x: 251, endPoint y: 234, distance: 107.6
click at [251, 240] on p "Nesāc pildīt ieskaiti, ja neesi sagatavojis mājas darbu (skatīt mācību materiāl…" at bounding box center [274, 246] width 282 height 13
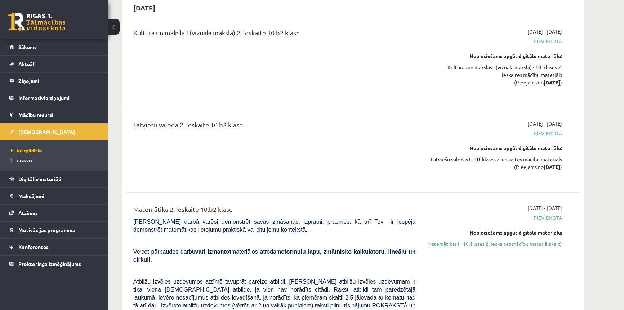
scroll to position [2214, 0]
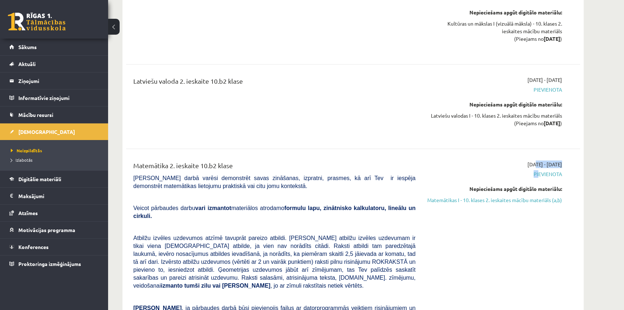
drag, startPoint x: 537, startPoint y: 150, endPoint x: 510, endPoint y: 141, distance: 28.4
click at [512, 160] on div "2025-12-01 - 2025-12-15 Pievienota Nepieciešams apgūt digitālo materiālu: Matem…" at bounding box center [494, 276] width 147 height 233
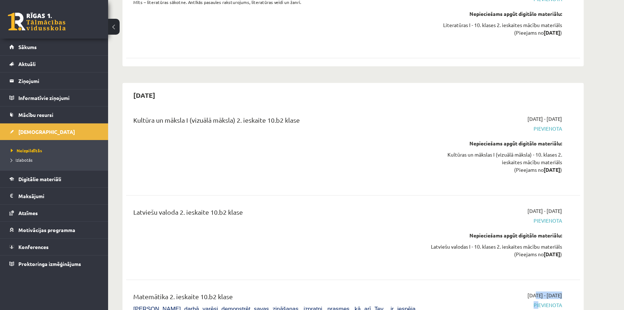
scroll to position [2149, 0]
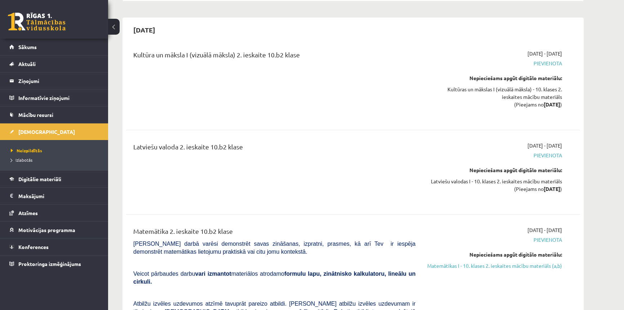
click at [344, 180] on div "Latviešu valoda 2. ieskaite 10.b2 klase 2025-12-01 - 2025-12-15 Pievienota Nepi…" at bounding box center [353, 171] width 454 height 75
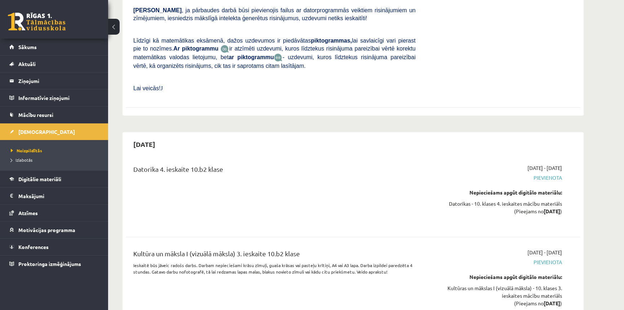
scroll to position [3788, 0]
drag, startPoint x: 220, startPoint y: 195, endPoint x: 314, endPoint y: 196, distance: 93.7
click at [314, 248] on div "Kultūra un māksla I (vizuālā māksla) 3. ieskaite 10.b2 klase" at bounding box center [274, 254] width 282 height 13
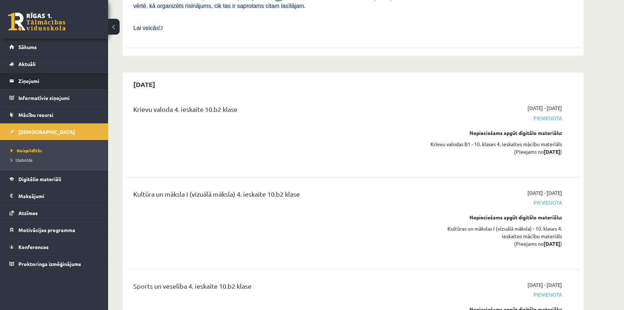
scroll to position [4870, 0]
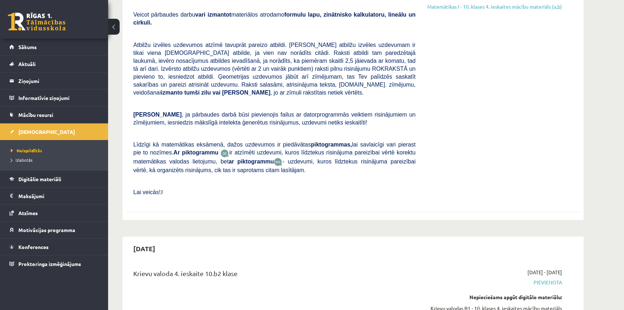
click at [43, 23] on link at bounding box center [37, 22] width 58 height 18
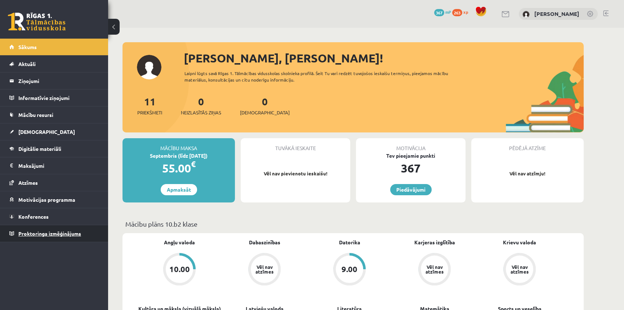
click at [50, 234] on span "Proktoringa izmēģinājums" at bounding box center [49, 233] width 63 height 6
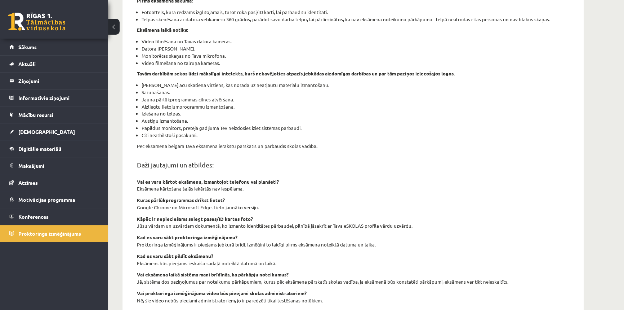
scroll to position [188, 0]
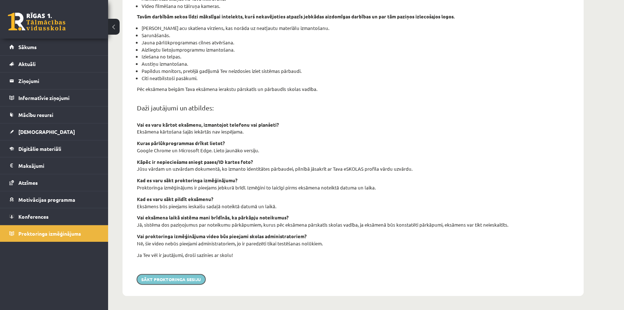
click at [198, 275] on button "Sākt proktoringa sesiju" at bounding box center [171, 279] width 68 height 10
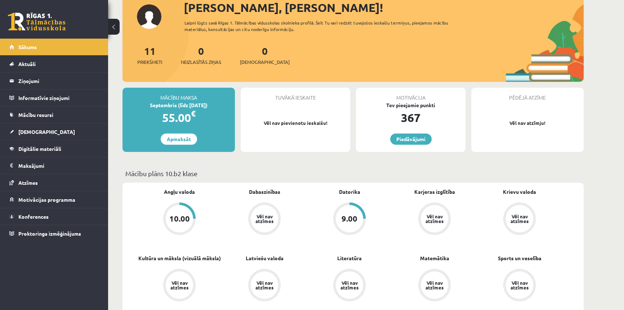
scroll to position [164, 0]
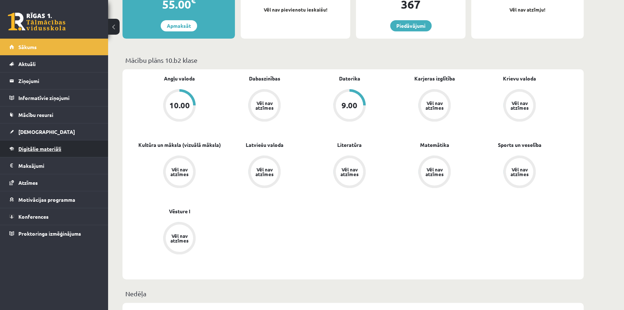
click at [32, 145] on span "Digitālie materiāli" at bounding box center [39, 148] width 43 height 6
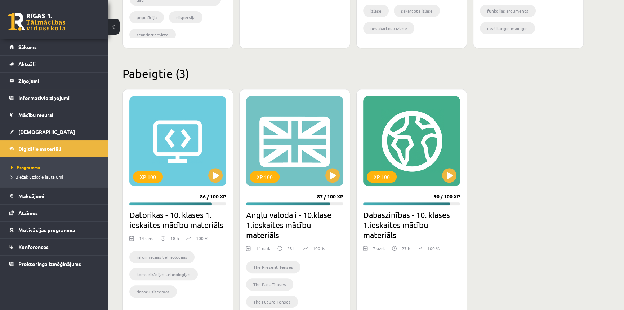
scroll to position [416, 0]
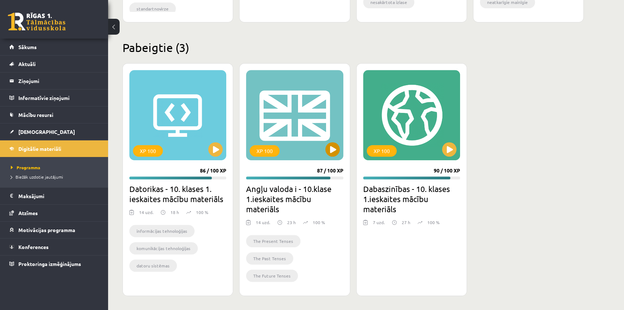
click at [334, 157] on div "XP 100" at bounding box center [294, 115] width 97 height 90
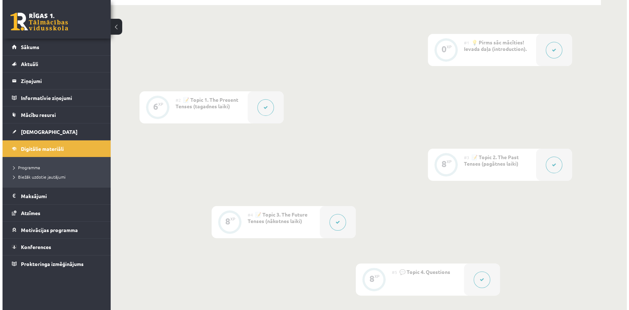
scroll to position [98, 0]
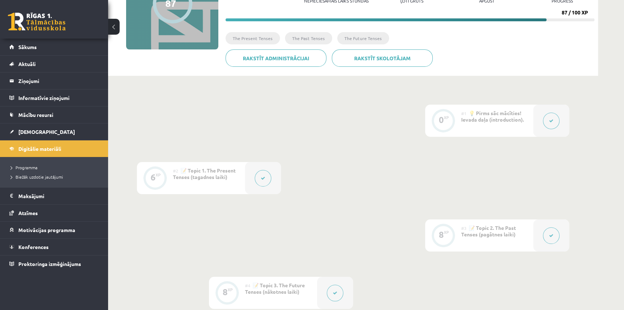
click at [258, 174] on button at bounding box center [263, 178] width 17 height 17
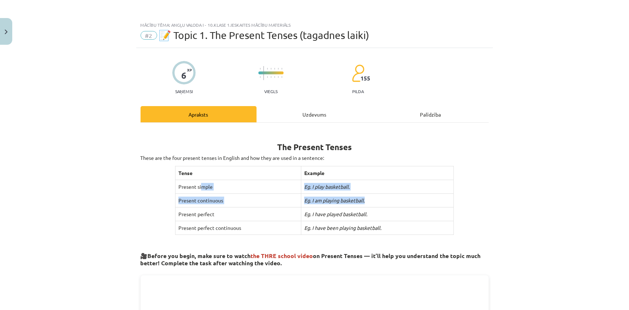
drag, startPoint x: 199, startPoint y: 189, endPoint x: 377, endPoint y: 202, distance: 178.2
click at [377, 202] on tbody "Tense Example Present simple Eg. I play basketball. Present continuous Eg. I am…" at bounding box center [315, 200] width 278 height 68
click at [377, 202] on td "Eg. I am playing basketball." at bounding box center [377, 201] width 152 height 14
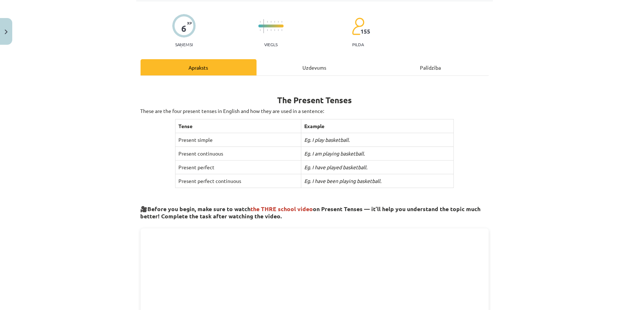
scroll to position [0, 0]
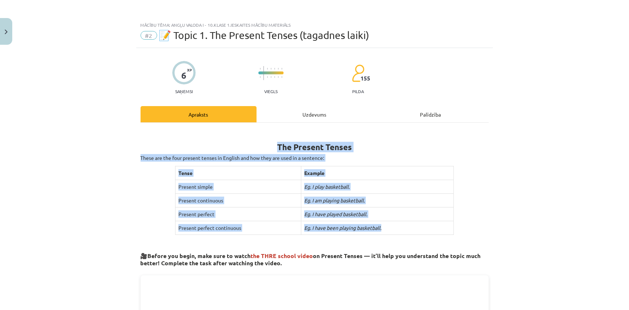
drag, startPoint x: 264, startPoint y: 139, endPoint x: 406, endPoint y: 224, distance: 165.4
copy div "The Present Tenses These are the four present tenses in English and how they ar…"
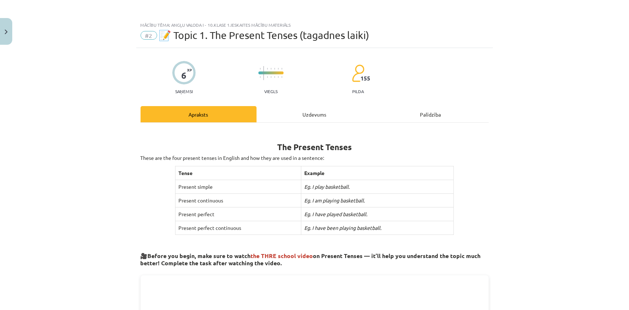
click at [331, 74] on div "6 XP Saņemsi Viegls 155 pilda" at bounding box center [315, 75] width 348 height 37
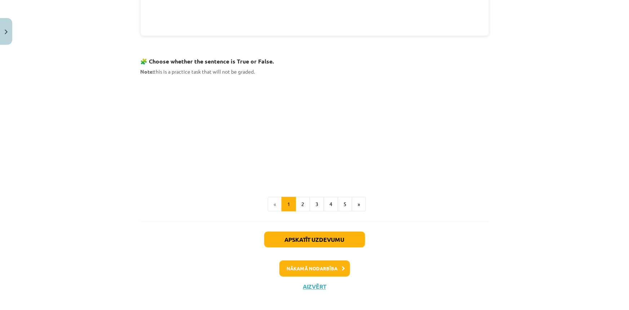
scroll to position [440, 0]
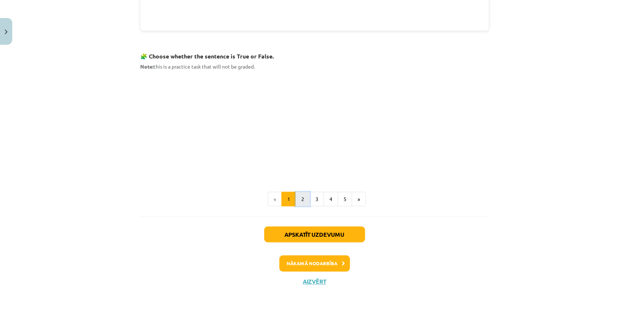
click at [301, 200] on button "2" at bounding box center [303, 199] width 14 height 14
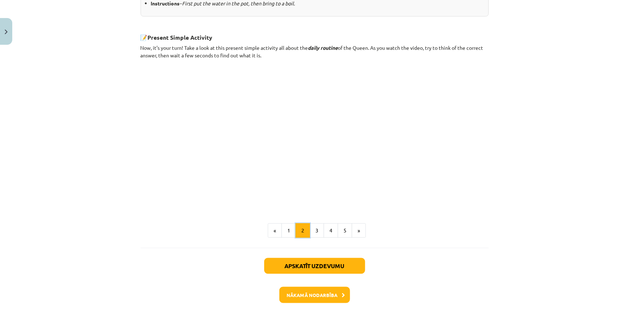
scroll to position [393, 0]
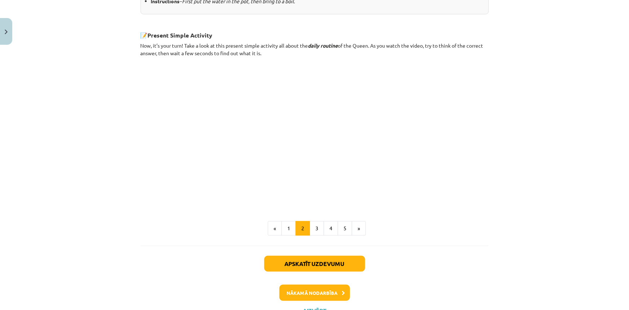
click at [145, 119] on p at bounding box center [315, 139] width 348 height 132
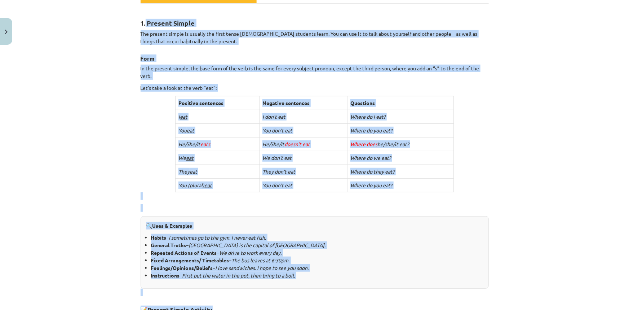
scroll to position [144, 0]
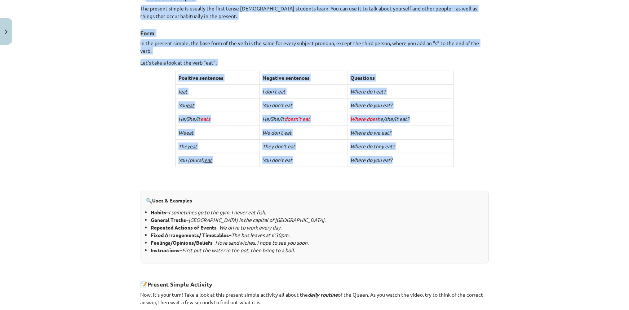
drag, startPoint x: 143, startPoint y: 143, endPoint x: 392, endPoint y: 163, distance: 250.3
click at [392, 163] on div "1. Present Simple The present simple is usually the first tense [DEMOGRAPHIC_DA…" at bounding box center [315, 219] width 348 height 469
drag, startPoint x: 281, startPoint y: 87, endPoint x: 191, endPoint y: 91, distance: 90.2
click at [191, 91] on td "I eat" at bounding box center [218, 92] width 84 height 14
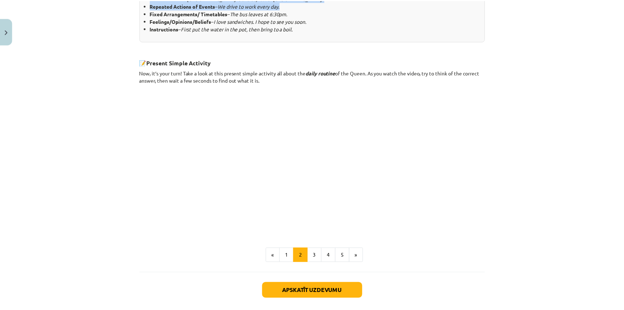
scroll to position [364, 0]
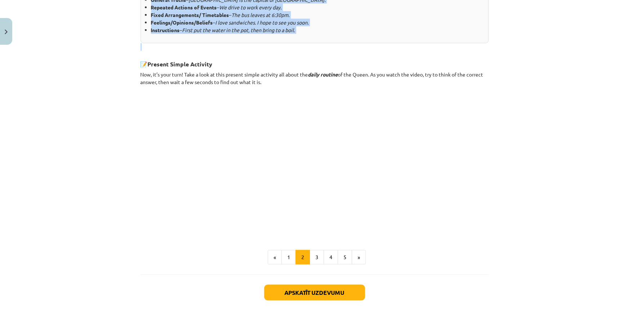
drag, startPoint x: 137, startPoint y: 127, endPoint x: 353, endPoint y: 45, distance: 231.2
click at [353, 45] on div "6 XP Saņemsi Viegls 155 pilda Apraksts Uzdevums Palīdzība 1. Present Simple The…" at bounding box center [314, 18] width 357 height 668
copy div "6. Loremip Dolors Ame consect adipis el seddoei tem incid utlab Etdolor magnaal…"
click at [1, 29] on button "Close" at bounding box center [6, 31] width 12 height 27
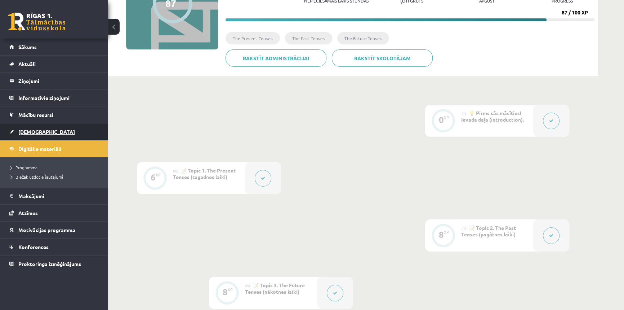
click at [27, 128] on link "[DEMOGRAPHIC_DATA]" at bounding box center [54, 131] width 90 height 17
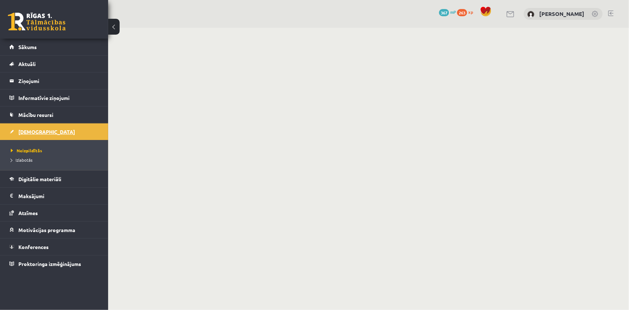
click at [28, 130] on span "[DEMOGRAPHIC_DATA]" at bounding box center [46, 131] width 57 height 6
click at [25, 45] on span "Sākums" at bounding box center [27, 47] width 18 height 6
